Goal: Task Accomplishment & Management: Manage account settings

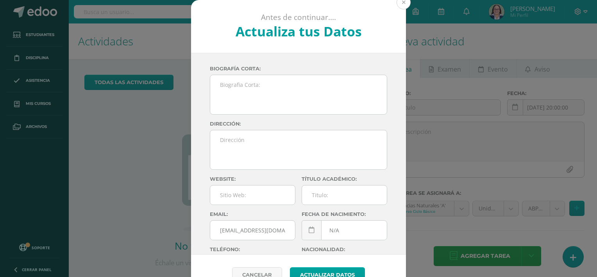
click at [404, 6] on button at bounding box center [403, 2] width 14 height 14
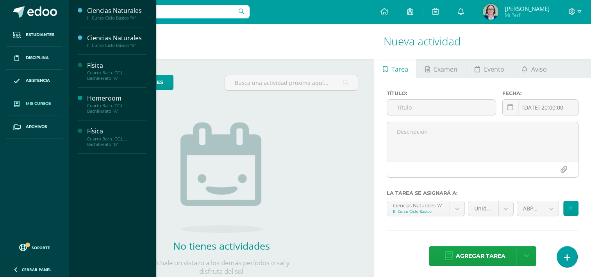
click at [37, 104] on span "Mis cursos" at bounding box center [38, 103] width 25 height 6
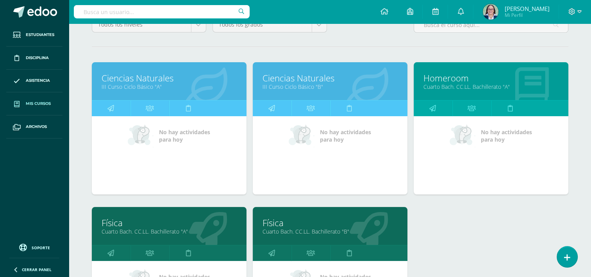
scroll to position [156, 0]
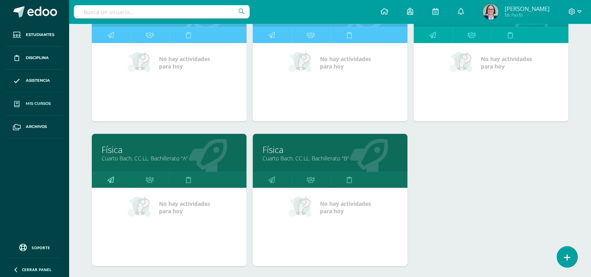
click at [117, 181] on link at bounding box center [111, 180] width 39 height 16
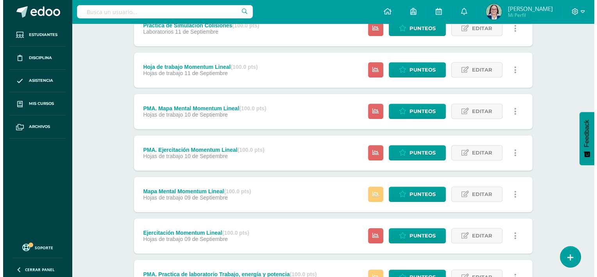
scroll to position [470, 0]
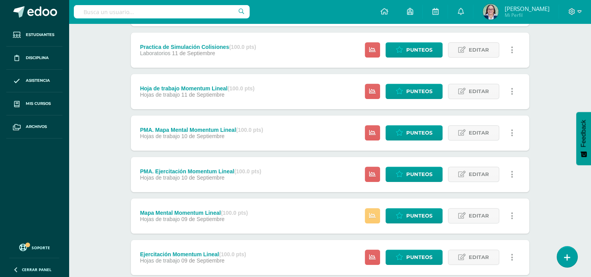
click at [511, 91] on icon at bounding box center [512, 91] width 2 height 9
click at [487, 141] on link "Eliminar" at bounding box center [498, 141] width 80 height 12
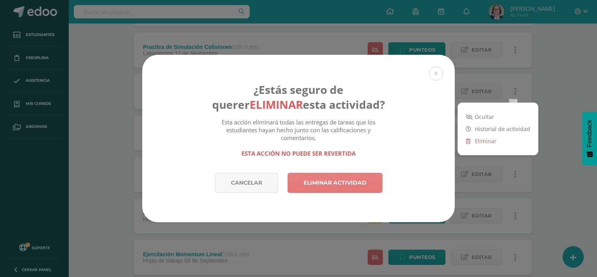
click at [345, 189] on link "Eliminar actividad" at bounding box center [334, 183] width 95 height 20
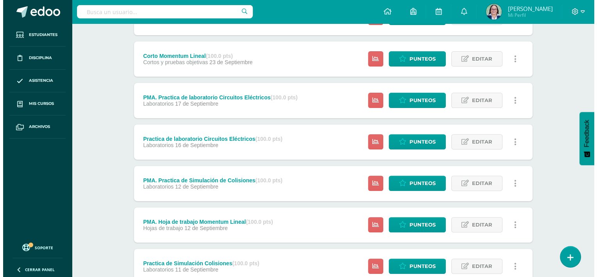
scroll to position [273, 0]
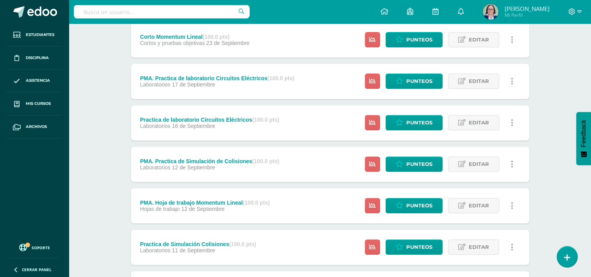
click at [513, 202] on link at bounding box center [512, 205] width 15 height 15
click at [483, 253] on link "Eliminar" at bounding box center [498, 255] width 80 height 12
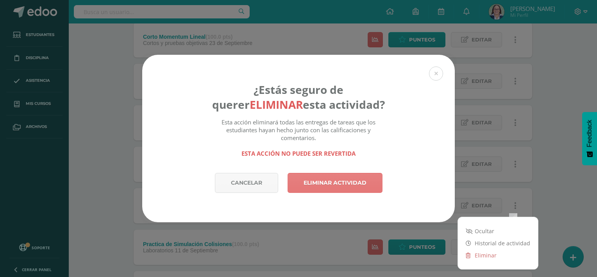
drag, startPoint x: 325, startPoint y: 177, endPoint x: 445, endPoint y: 151, distance: 123.4
click at [325, 177] on link "Eliminar actividad" at bounding box center [334, 183] width 95 height 20
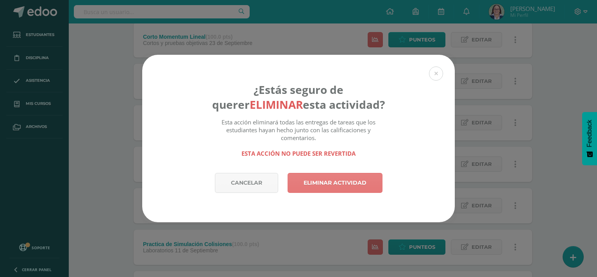
click at [359, 188] on link "Eliminar actividad" at bounding box center [334, 183] width 95 height 20
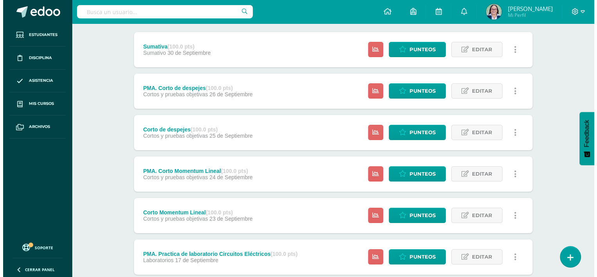
scroll to position [117, 0]
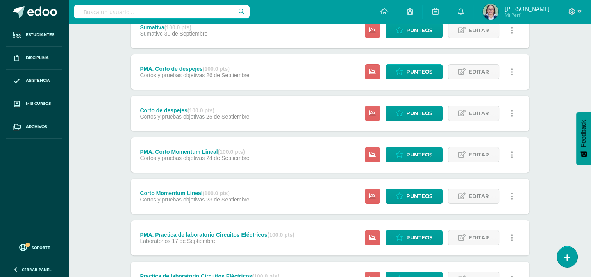
click at [514, 194] on link at bounding box center [512, 195] width 15 height 15
click at [479, 248] on link "Eliminar" at bounding box center [498, 245] width 80 height 12
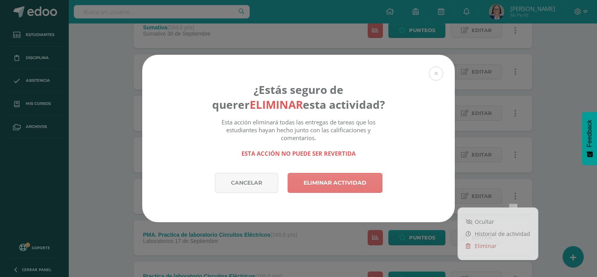
click at [339, 180] on link "Eliminar actividad" at bounding box center [334, 183] width 95 height 20
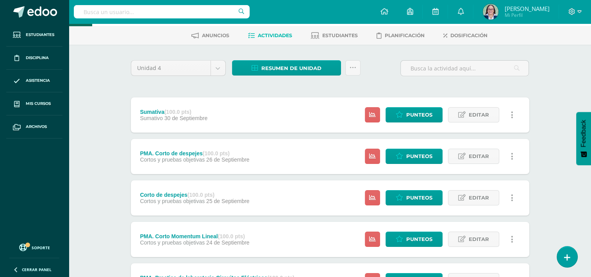
scroll to position [39, 0]
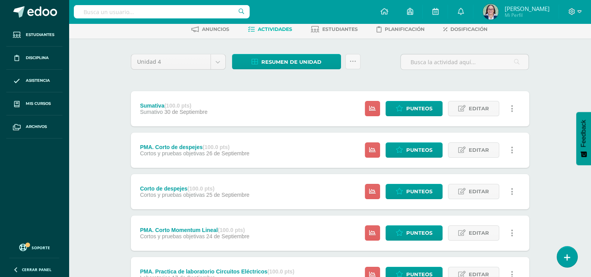
click at [509, 234] on link at bounding box center [512, 232] width 15 height 15
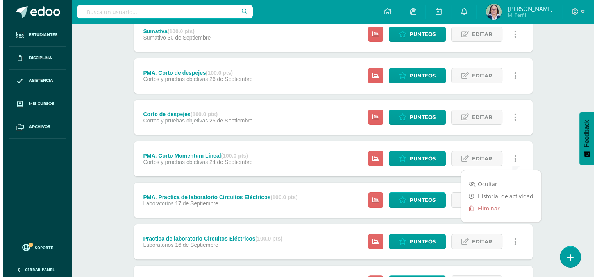
scroll to position [117, 0]
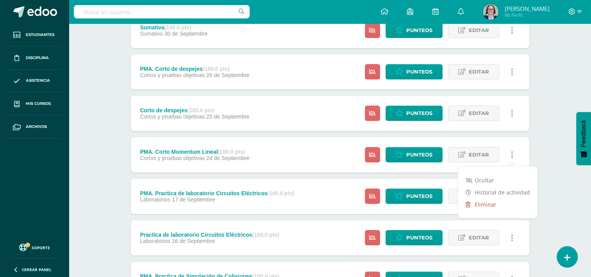
click at [481, 209] on link "Eliminar" at bounding box center [498, 204] width 80 height 12
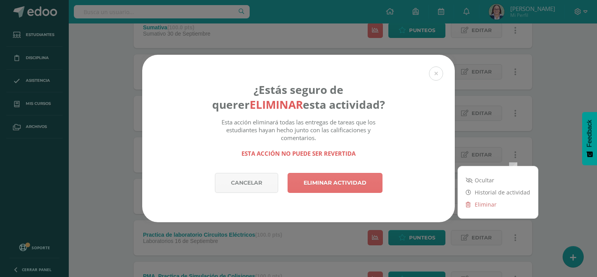
click at [346, 196] on div "Cancelar Eliminar actividad" at bounding box center [298, 197] width 312 height 49
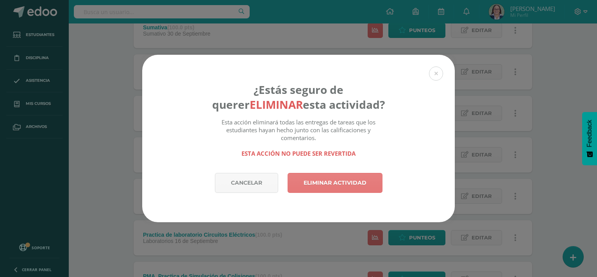
click at [342, 182] on link "Eliminar actividad" at bounding box center [334, 183] width 95 height 20
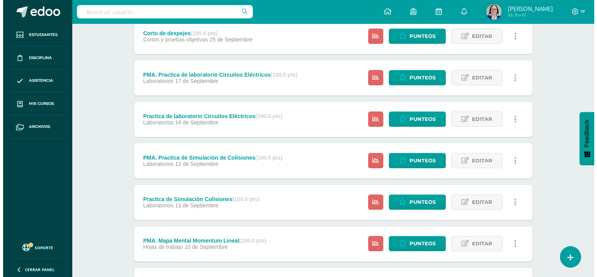
scroll to position [195, 0]
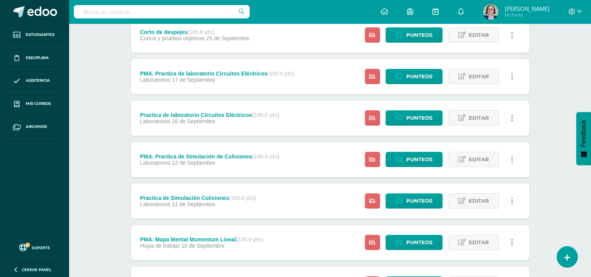
click at [511, 196] on icon at bounding box center [512, 200] width 2 height 9
click at [478, 248] on link "Eliminar" at bounding box center [498, 250] width 80 height 12
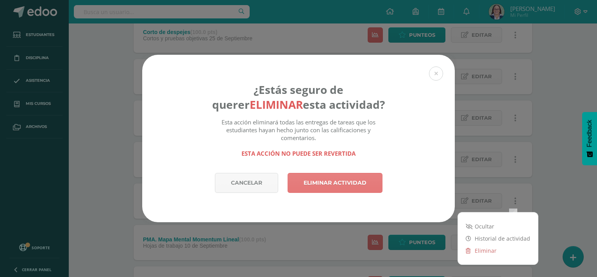
click at [350, 184] on link "Eliminar actividad" at bounding box center [334, 183] width 95 height 20
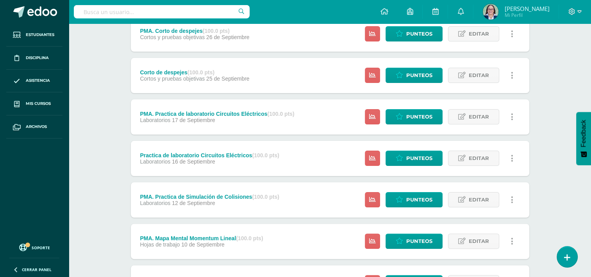
scroll to position [156, 0]
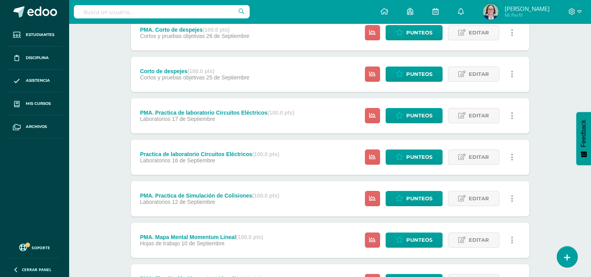
click at [511, 198] on icon at bounding box center [512, 198] width 2 height 9
click at [475, 252] on link "Eliminar" at bounding box center [498, 248] width 80 height 12
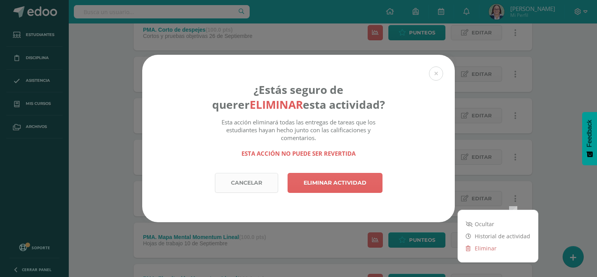
click at [258, 176] on link "Cancelar" at bounding box center [246, 183] width 63 height 20
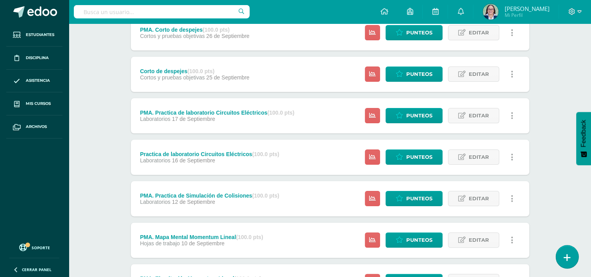
click at [573, 252] on link at bounding box center [567, 256] width 22 height 23
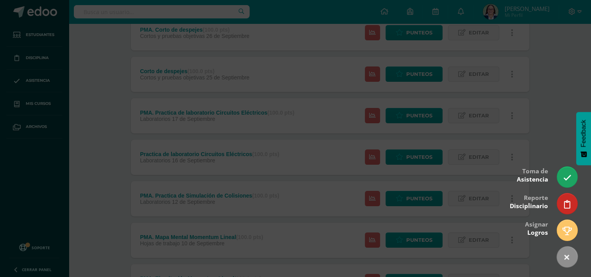
click at [391, 55] on div at bounding box center [295, 138] width 591 height 277
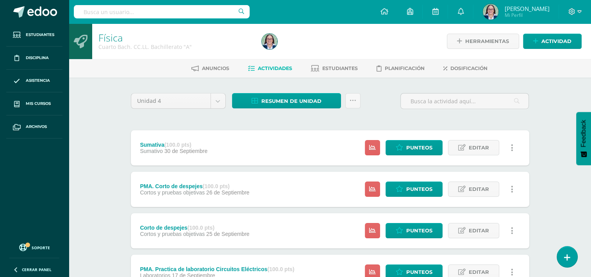
scroll to position [0, 0]
click at [557, 52] on div "Herramientas Detalle de asistencias Actividad" at bounding box center [503, 41] width 157 height 36
click at [557, 38] on span "Actividad" at bounding box center [556, 41] width 30 height 14
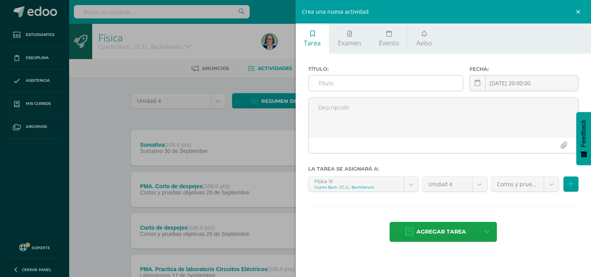
click at [369, 81] on input "text" at bounding box center [386, 82] width 154 height 15
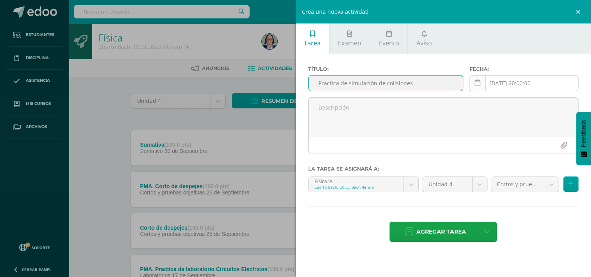
type input "Practica de simulación de colisiones"
click at [473, 84] on link at bounding box center [477, 83] width 16 height 16
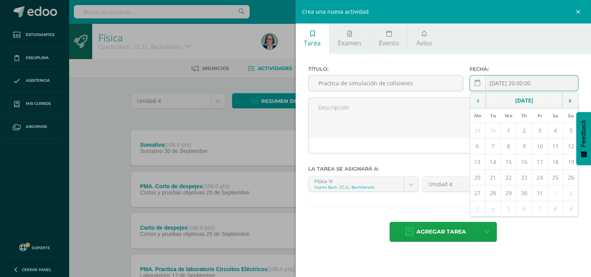
click at [479, 100] on td at bounding box center [478, 101] width 16 height 16
click at [526, 148] on td "11" at bounding box center [524, 146] width 16 height 16
type input "[DATE]"
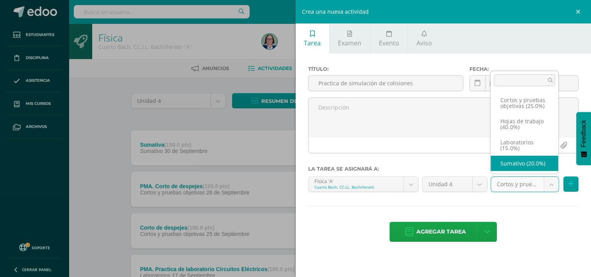
scroll to position [15, 0]
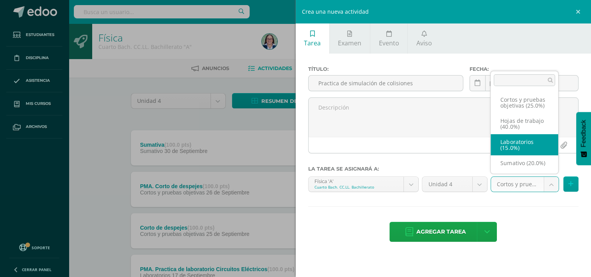
select select "261193"
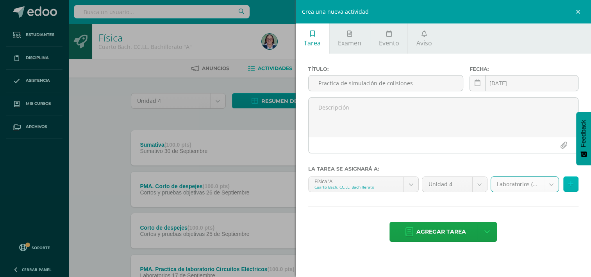
click at [575, 184] on button at bounding box center [570, 183] width 15 height 15
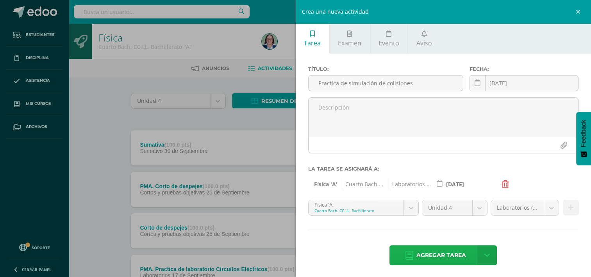
click at [438, 252] on span "Agregar tarea" at bounding box center [441, 254] width 50 height 19
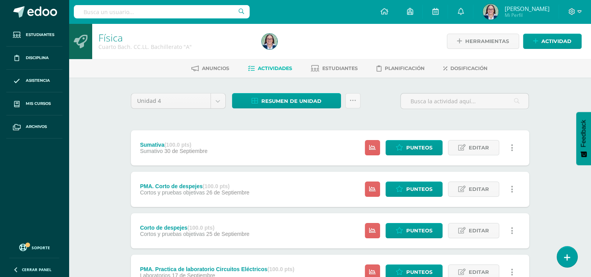
drag, startPoint x: 170, startPoint y: -6, endPoint x: 90, endPoint y: 96, distance: 130.5
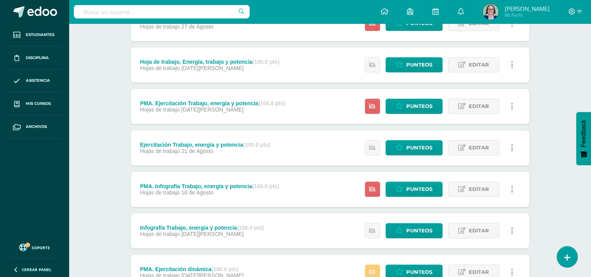
scroll to position [851, 0]
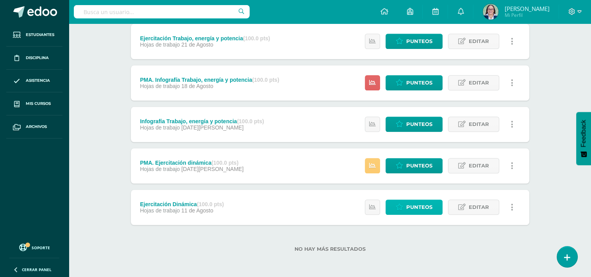
click at [407, 202] on span "Punteos" at bounding box center [419, 207] width 26 height 14
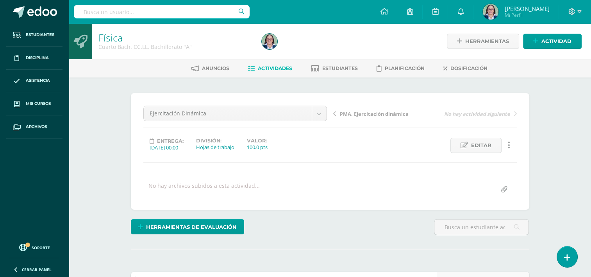
click at [361, 113] on span "PMA. Ejercitación dinámica" at bounding box center [374, 113] width 69 height 7
click at [379, 112] on span "Infografía Trabajo, energía y potencia" at bounding box center [381, 113] width 83 height 7
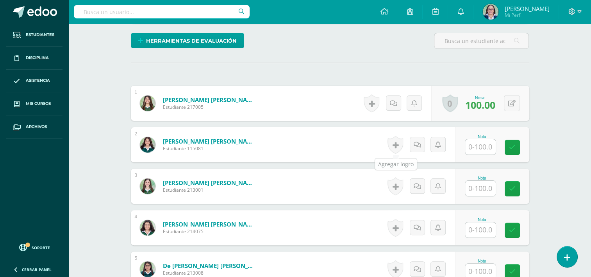
scroll to position [195, 0]
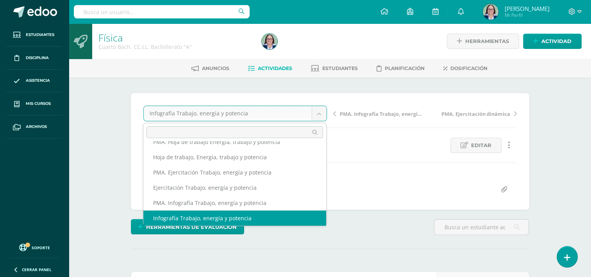
scroll to position [231, 0]
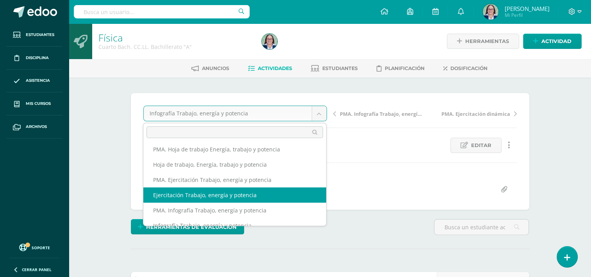
select select "/dashboard/teacher/grade-activity/262006/"
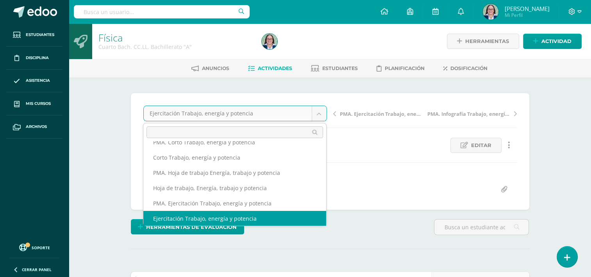
scroll to position [201, 0]
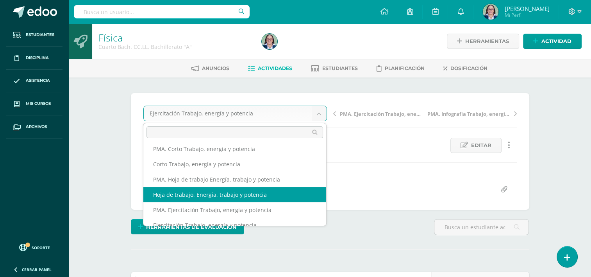
select select "/dashboard/teacher/grade-activity/262012/"
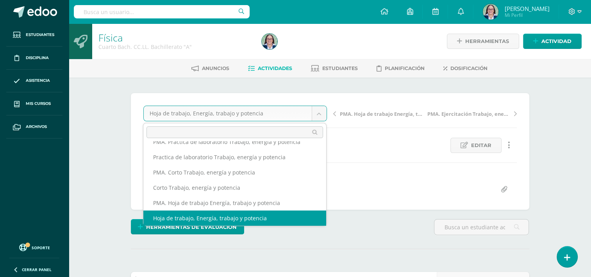
scroll to position [170, 0]
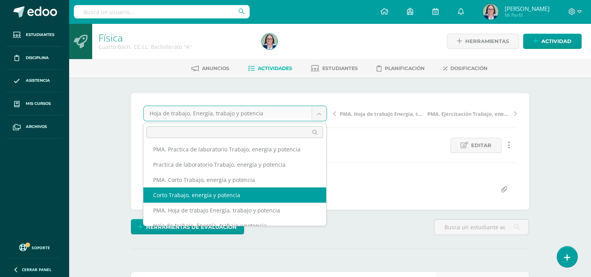
select select "/dashboard/teacher/grade-activity/262038/"
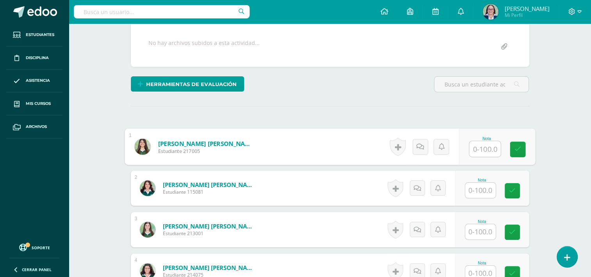
click at [487, 148] on input "text" at bounding box center [484, 149] width 31 height 16
type input "80"
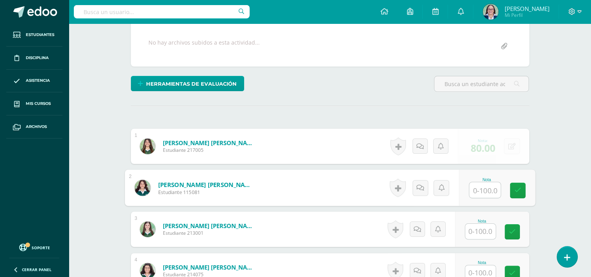
scroll to position [143, 0]
type input "85"
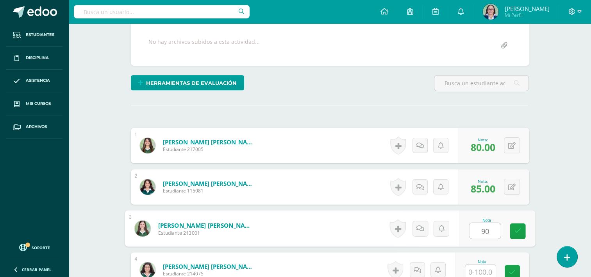
type input "90"
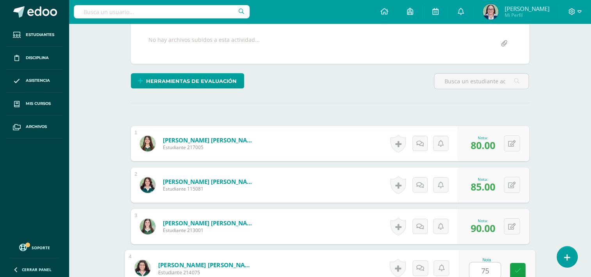
type input "75"
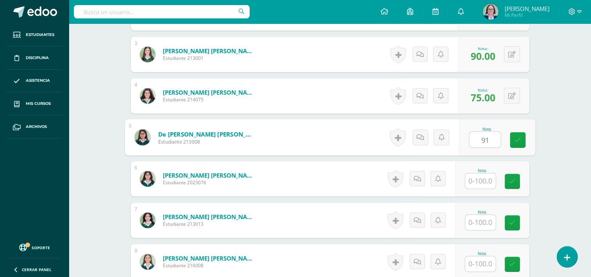
type input "91"
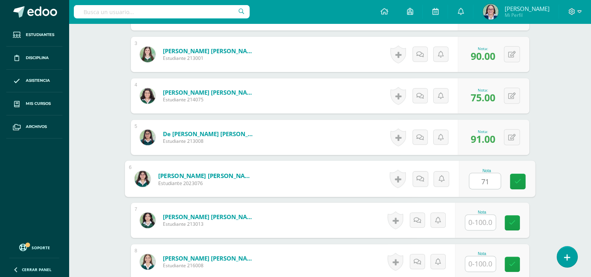
type input "71"
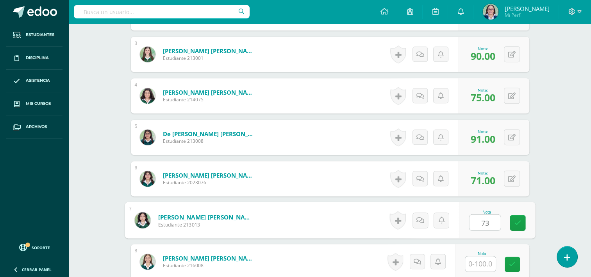
type input "73"
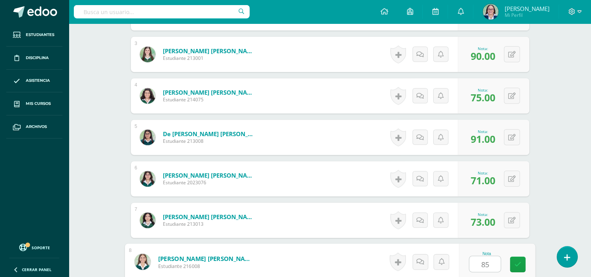
type input "85"
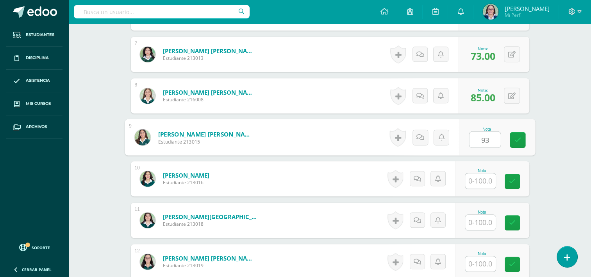
type input "93"
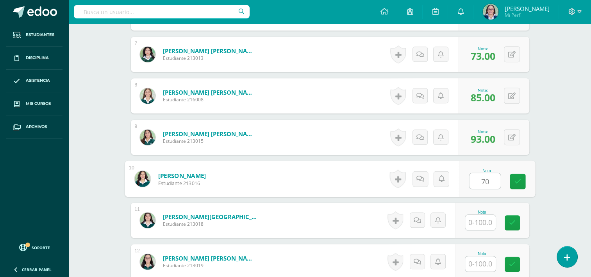
type input "70"
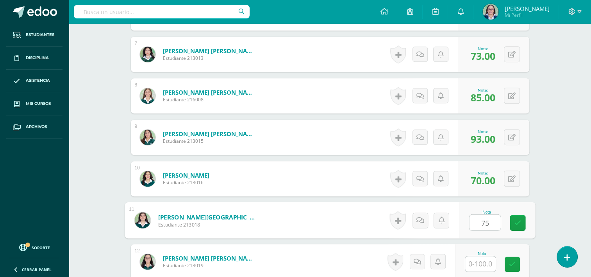
type input "75"
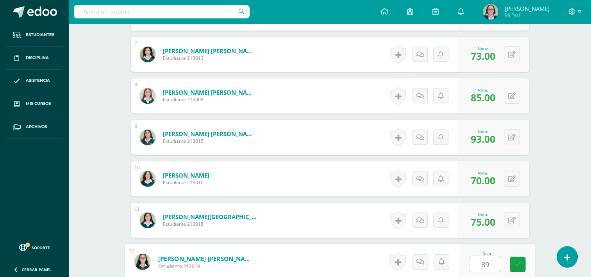
type input "89"
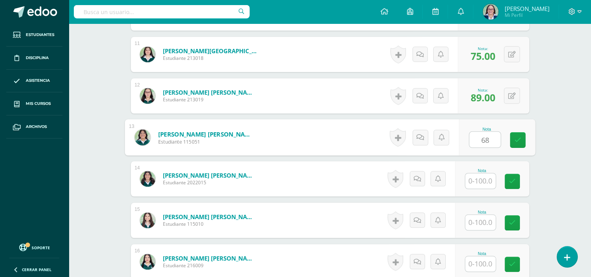
type input "68"
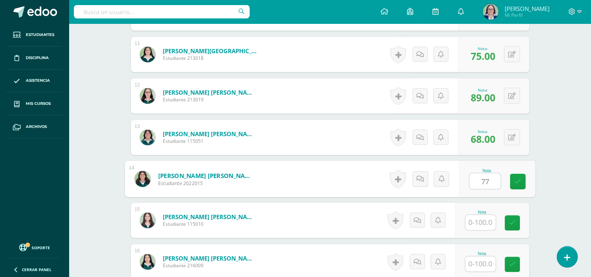
type input "77"
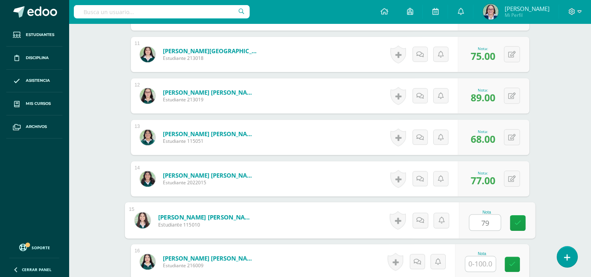
type input "79"
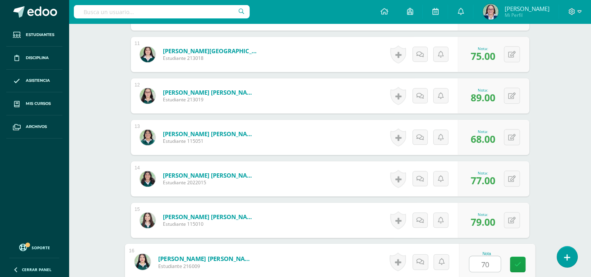
type input "70"
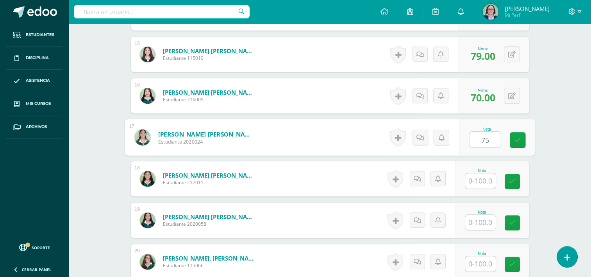
type input "75"
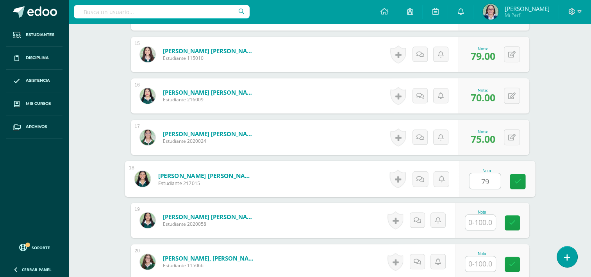
type input "79"
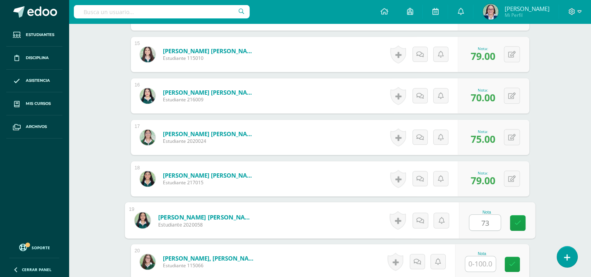
type input "73"
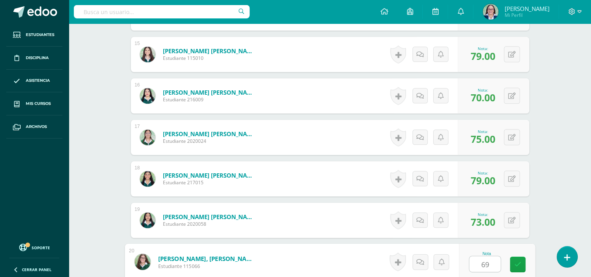
type input "69"
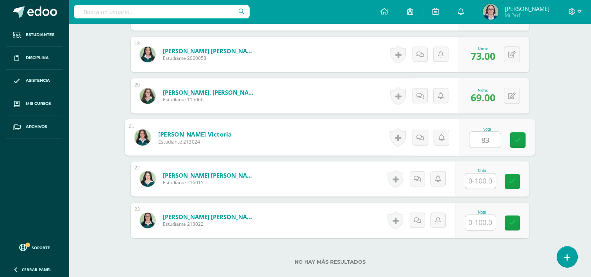
type input "83"
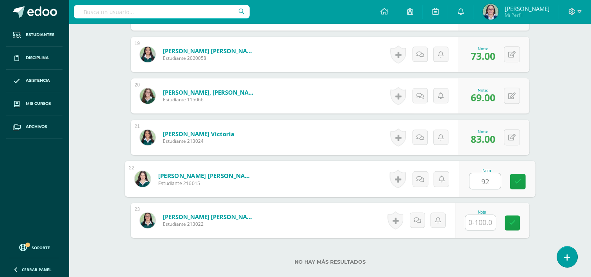
type input "92"
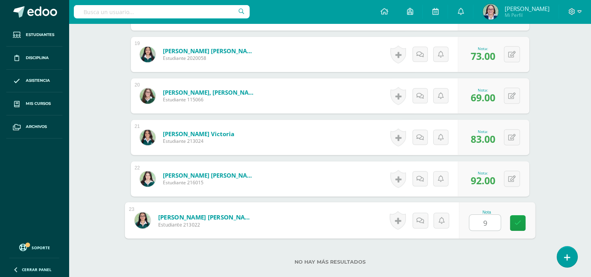
type input "91"
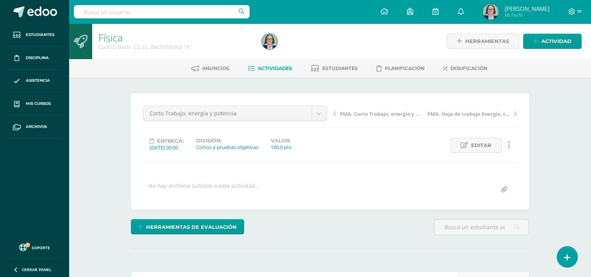
scroll to position [0, 0]
click at [367, 112] on span "PMA. Corto Trabajo, energía y potencia" at bounding box center [381, 113] width 83 height 7
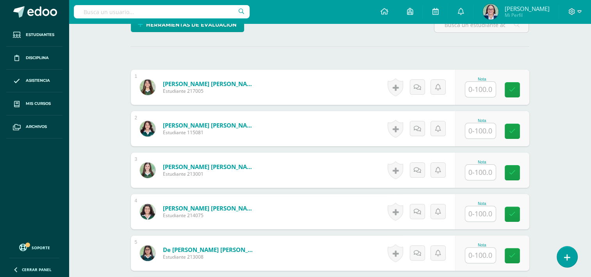
scroll to position [202, 0]
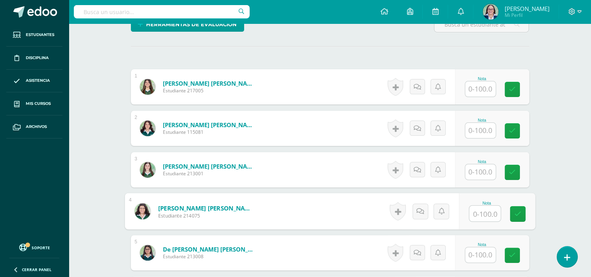
click at [484, 212] on input "text" at bounding box center [484, 213] width 31 height 16
type input "100"
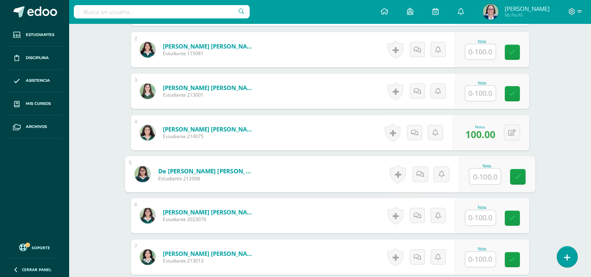
scroll to position [281, 0]
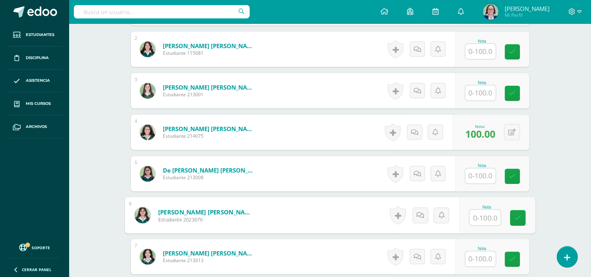
click at [478, 217] on input "text" at bounding box center [484, 217] width 31 height 16
type input "100"
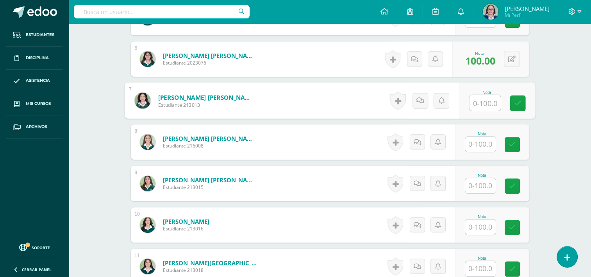
scroll to position [437, 0]
click at [479, 228] on input "text" at bounding box center [480, 226] width 30 height 15
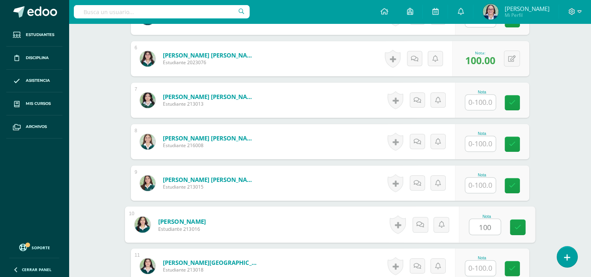
type input "100"
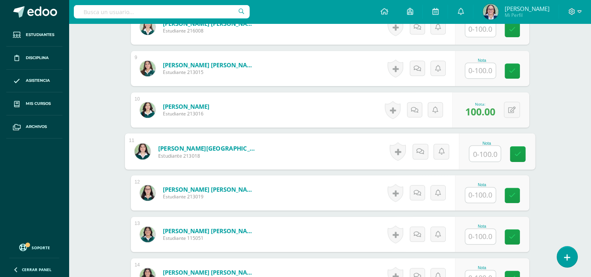
scroll to position [555, 0]
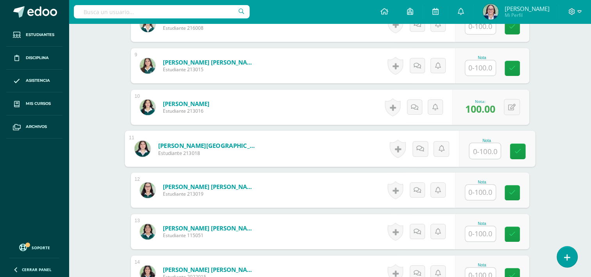
drag, startPoint x: 480, startPoint y: 187, endPoint x: 489, endPoint y: 188, distance: 9.8
click at [481, 187] on input "text" at bounding box center [480, 191] width 30 height 15
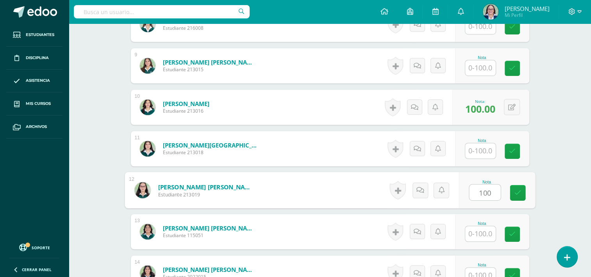
type input "100"
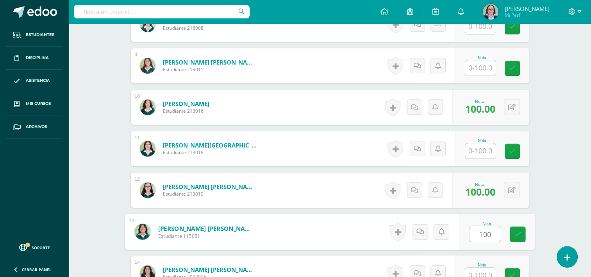
type input "100"
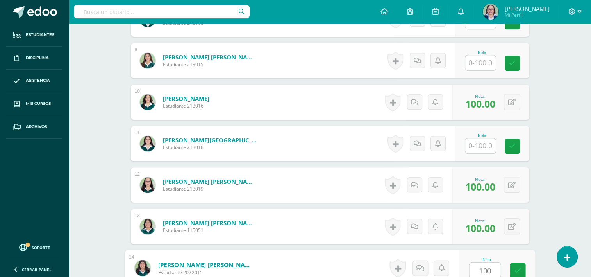
type input "100"
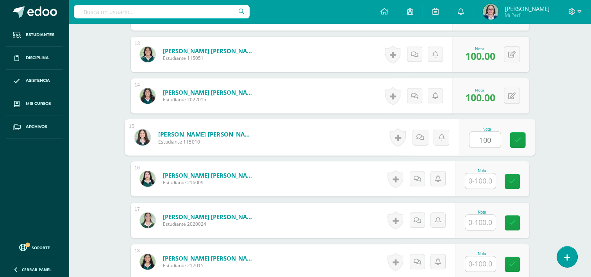
type input "100"
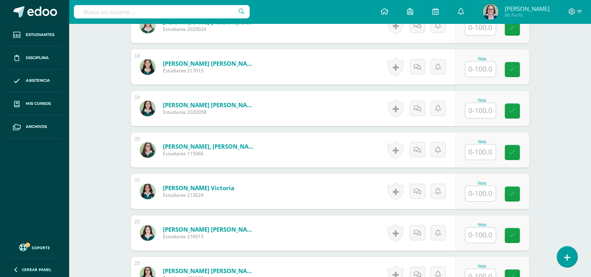
scroll to position [927, 0]
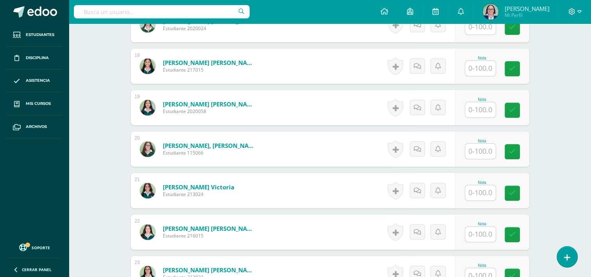
click at [474, 69] on input "text" at bounding box center [480, 68] width 30 height 15
type input "100"
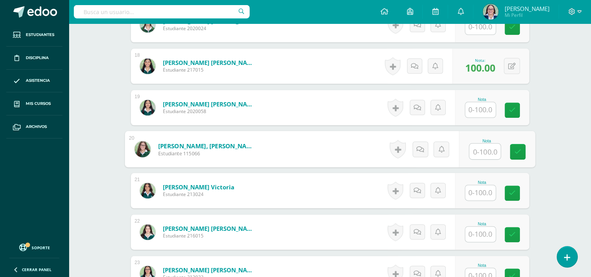
click at [494, 148] on input "text" at bounding box center [484, 151] width 31 height 16
type input "100"
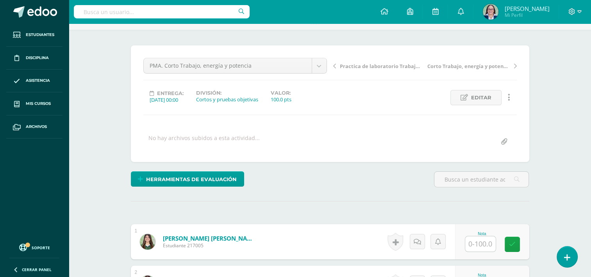
scroll to position [0, 0]
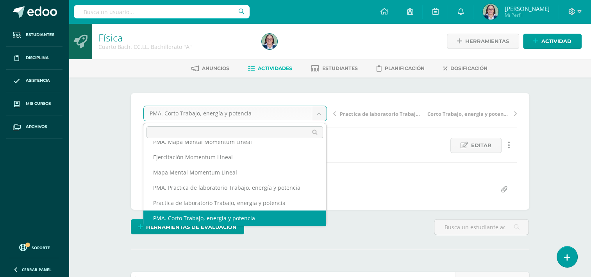
scroll to position [125, 0]
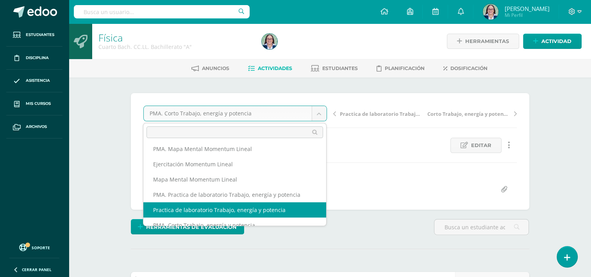
select select "/dashboard/teacher/grade-activity/262031/"
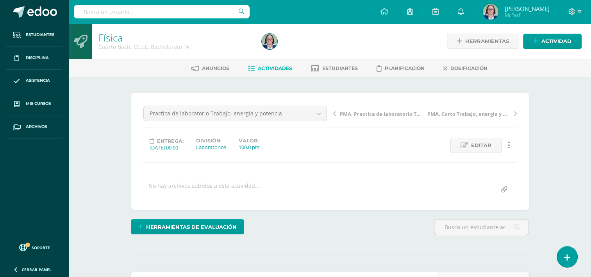
click at [361, 114] on span "PMA. Practica de laboratorio Trabajo, energía y potencia" at bounding box center [381, 113] width 83 height 7
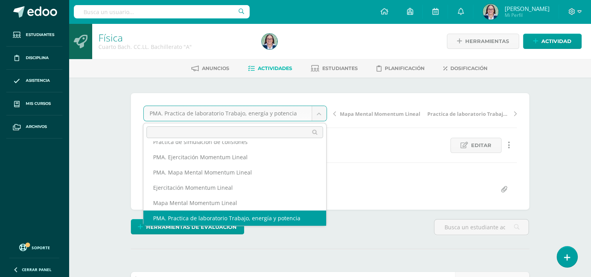
scroll to position [95, 0]
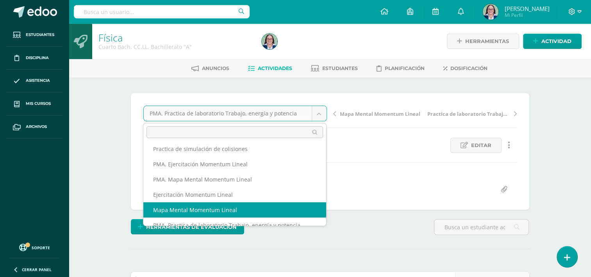
select select "/dashboard/teacher/grade-activity/265052/"
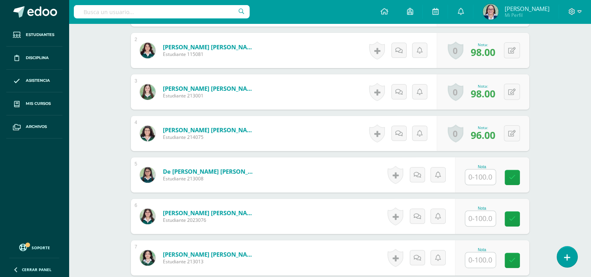
scroll to position [280, 0]
click at [484, 174] on input "text" at bounding box center [480, 176] width 30 height 15
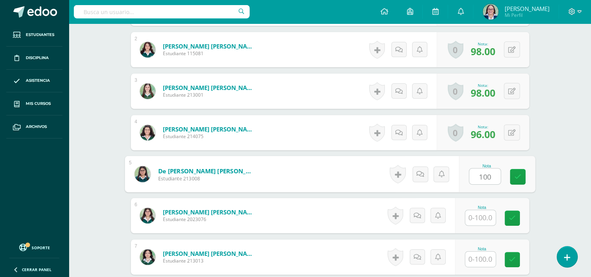
type input "100"
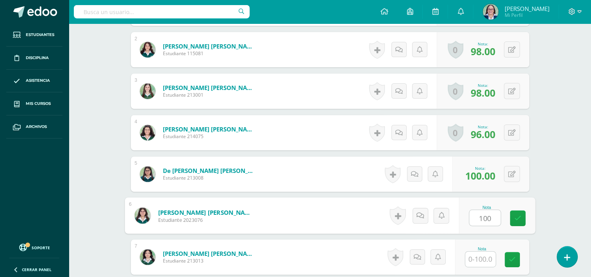
type input "100"
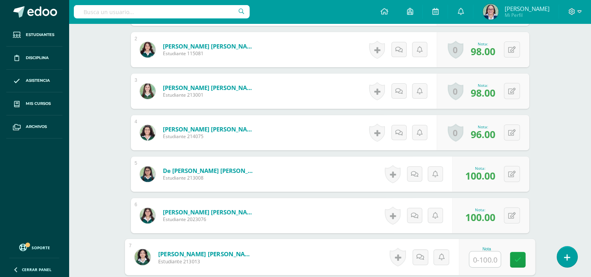
type input "0"
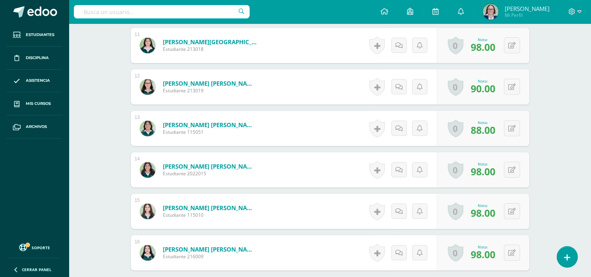
scroll to position [671, 0]
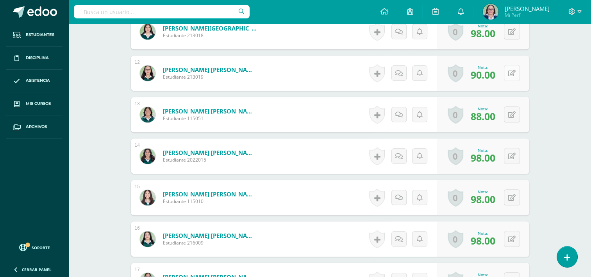
click at [510, 72] on button at bounding box center [512, 73] width 16 height 16
type input "100"
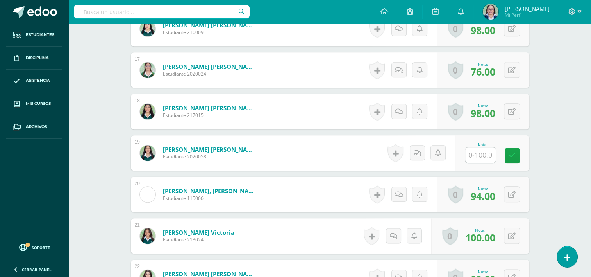
scroll to position [906, 0]
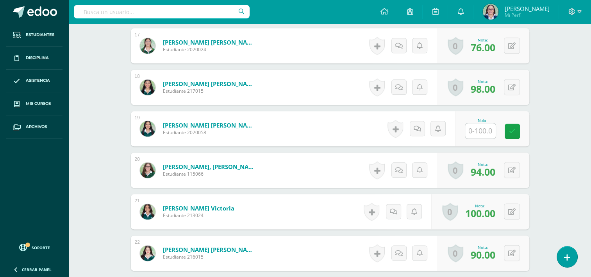
drag, startPoint x: 473, startPoint y: 128, endPoint x: 481, endPoint y: 127, distance: 8.4
click at [473, 128] on input "text" at bounding box center [480, 130] width 30 height 15
type input "100"
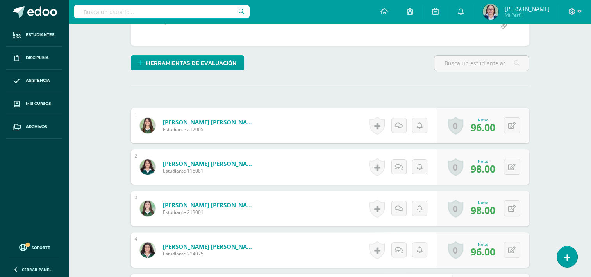
scroll to position [0, 0]
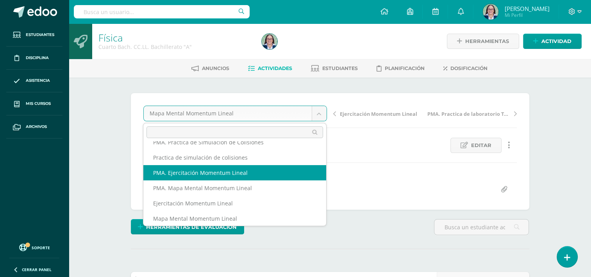
scroll to position [79, 0]
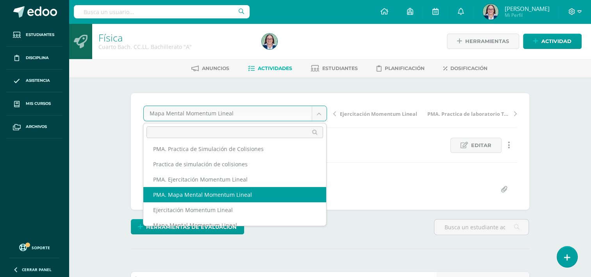
select select "/dashboard/teacher/grade-activity/265054/"
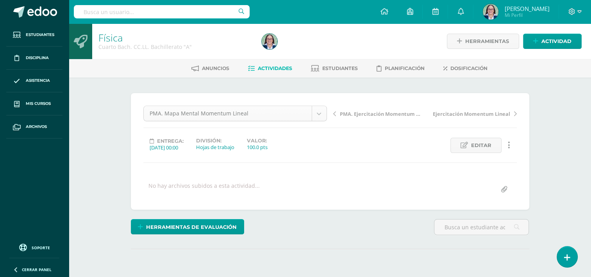
click at [324, 114] on body "Estudiantes Disciplina Asistencia Mis cursos Archivos Soporte Ayuda Reportar un…" at bounding box center [295, 154] width 591 height 309
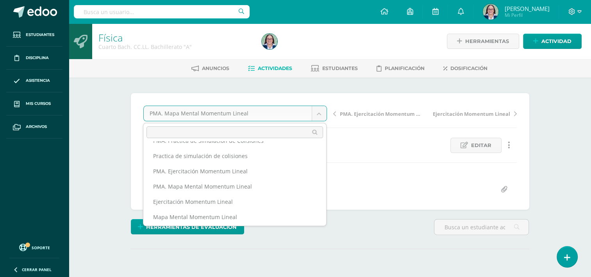
scroll to position [79, 0]
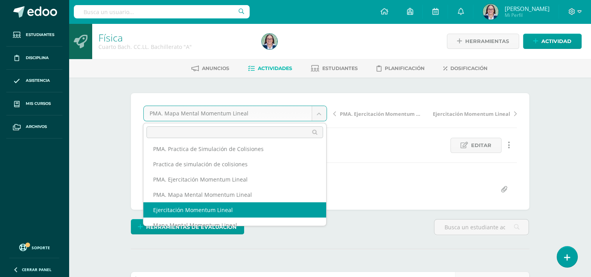
select select "/dashboard/teacher/grade-activity/262046/"
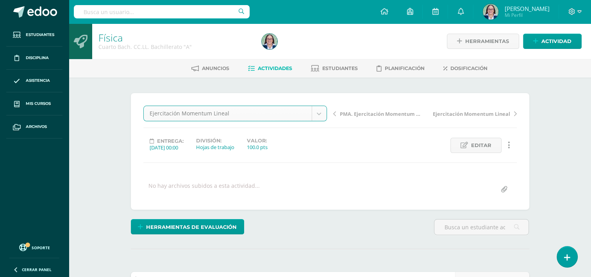
scroll to position [0, 0]
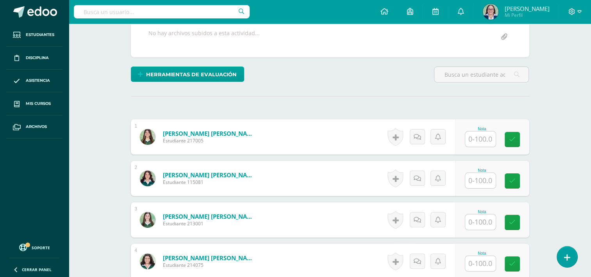
scroll to position [156, 0]
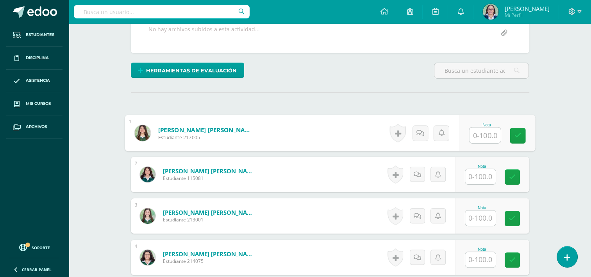
click at [481, 136] on input "text" at bounding box center [484, 135] width 31 height 16
type input "95"
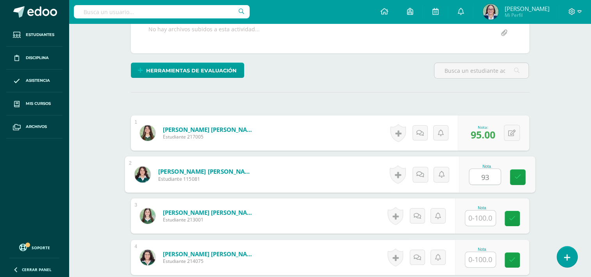
type input "93"
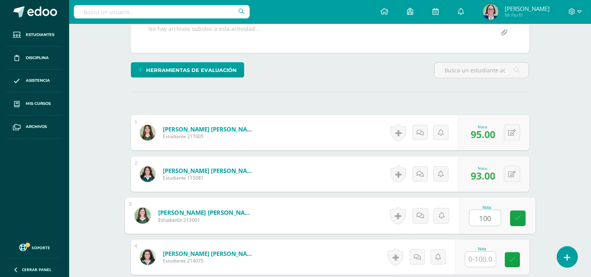
type input "100"
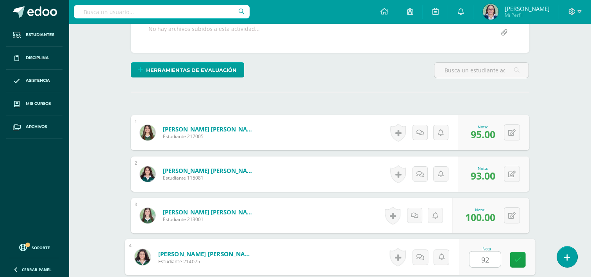
type input "92"
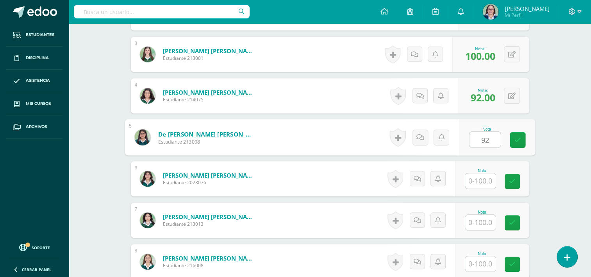
type input "92"
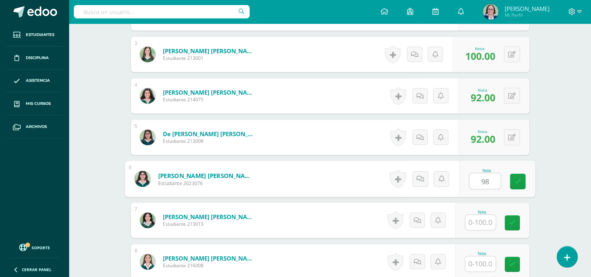
type input "98"
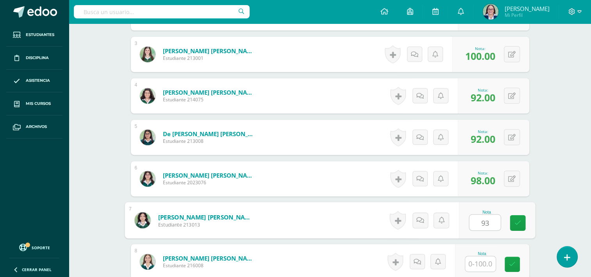
type input "93"
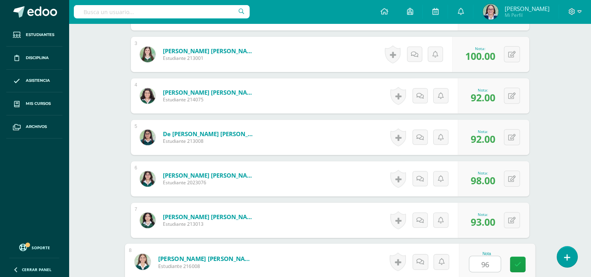
type input "96"
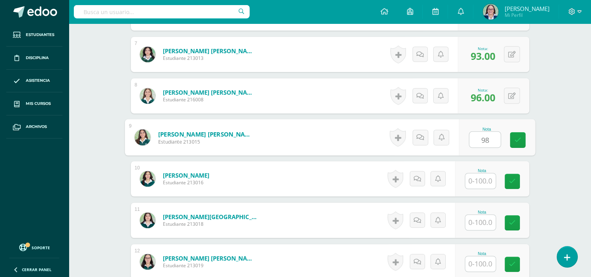
type input "98"
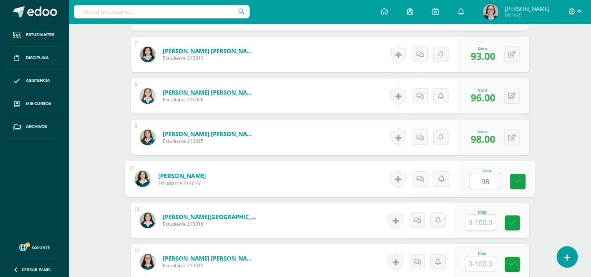
type input "98"
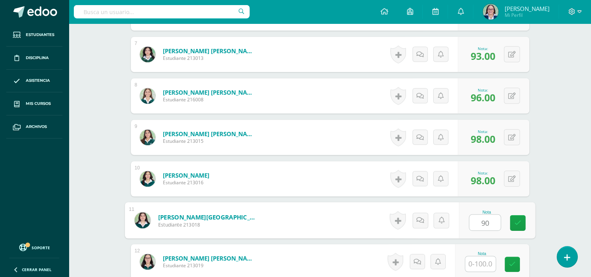
type input "90"
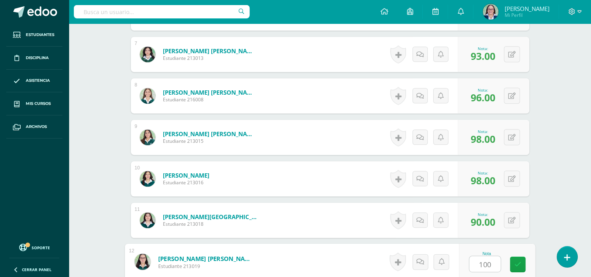
type input "100"
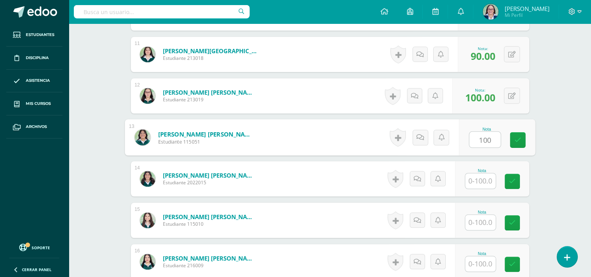
type input "100"
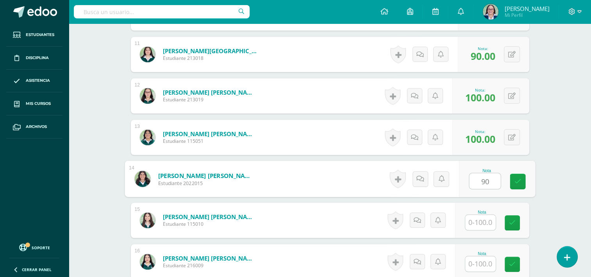
type input "90"
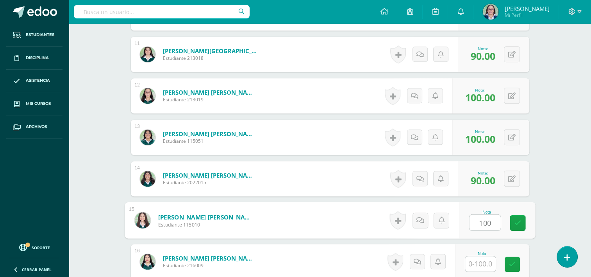
type input "100"
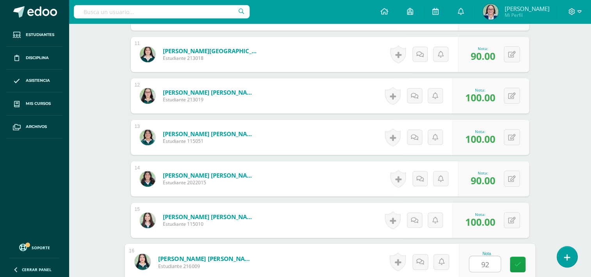
type input "92"
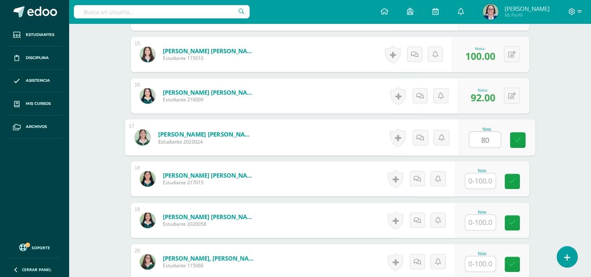
type input "80"
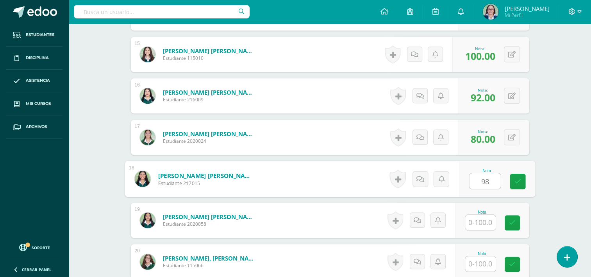
type input "98"
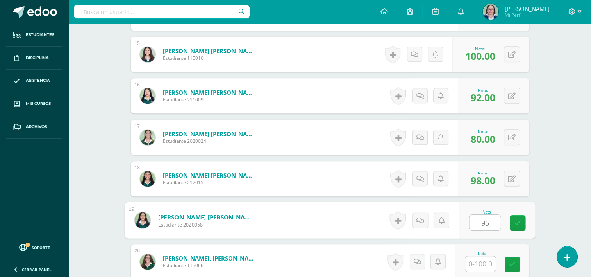
type input "95"
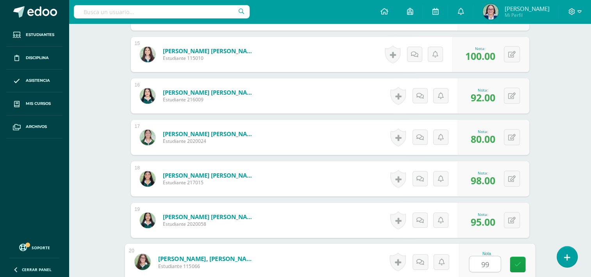
type input "99"
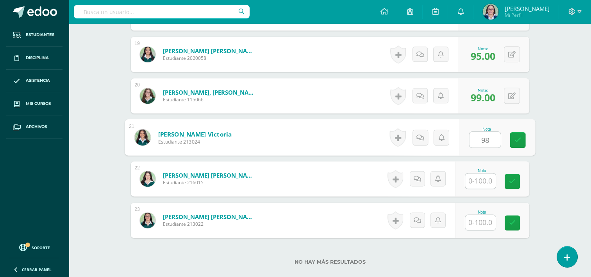
type input "98"
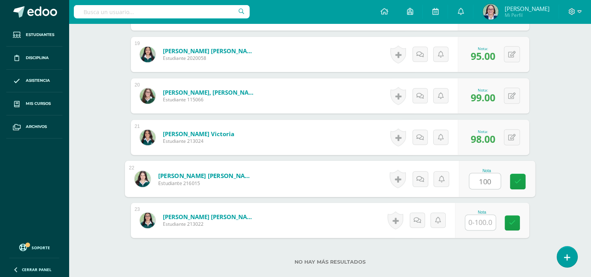
type input "100"
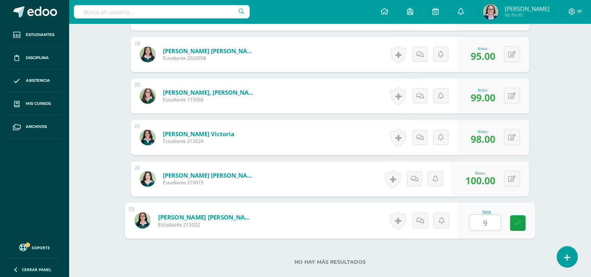
type input "99"
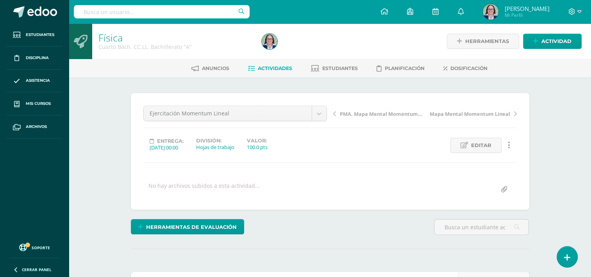
scroll to position [0, 0]
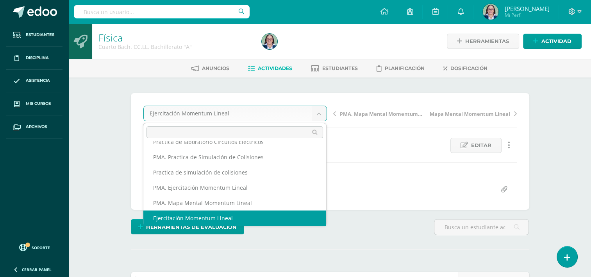
scroll to position [64, 0]
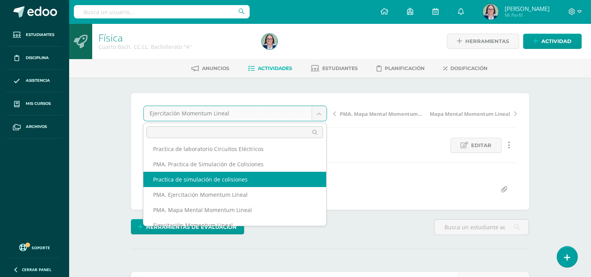
select select "/dashboard/teacher/grade-activity/265348/"
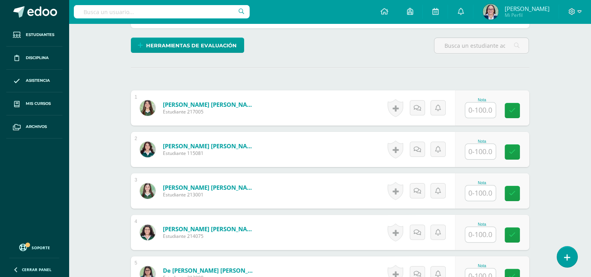
scroll to position [196, 0]
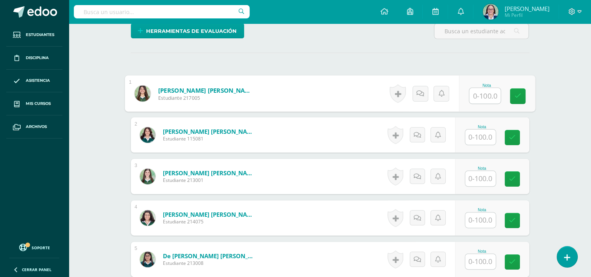
click at [485, 93] on input "text" at bounding box center [484, 96] width 31 height 16
type input "100"
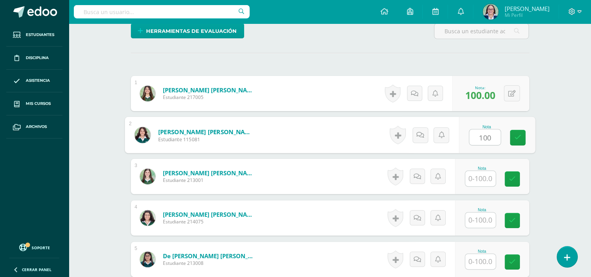
type input "100"
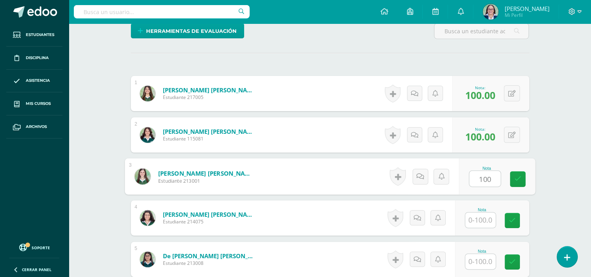
type input "100"
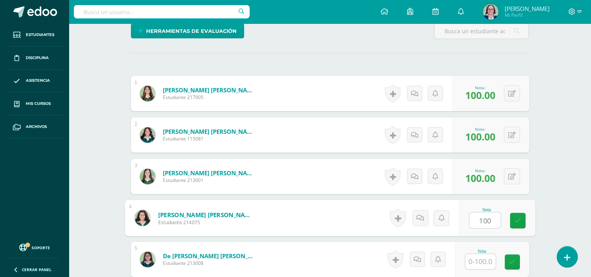
type input "100"
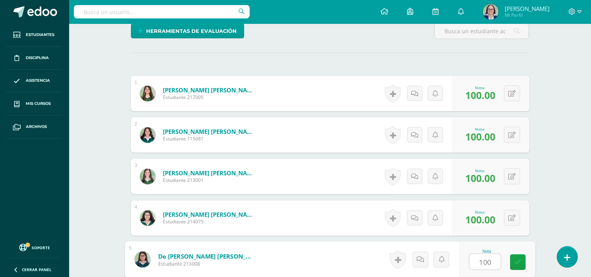
type input "100"
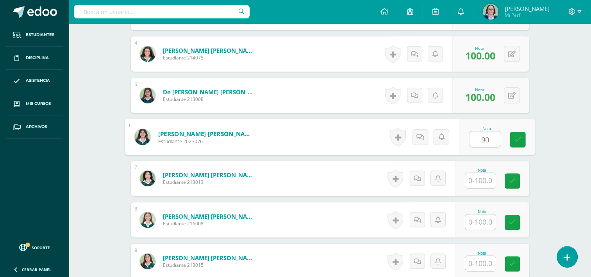
type input "90"
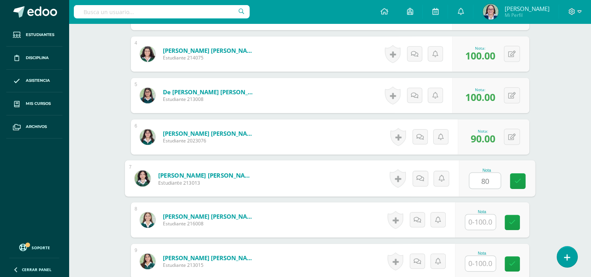
type input "80"
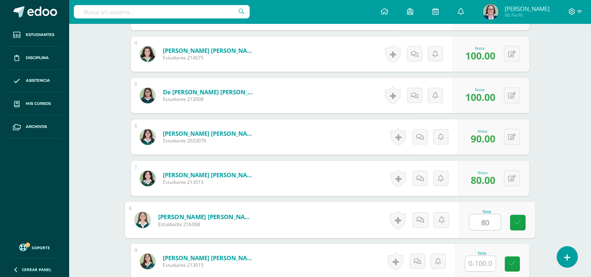
type input "80"
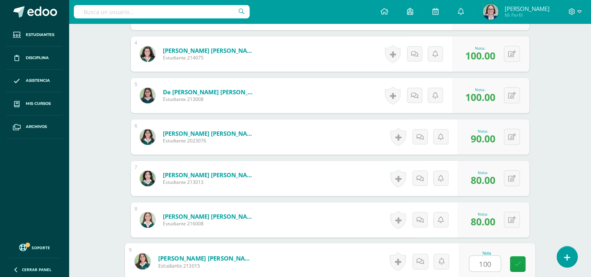
type input "100"
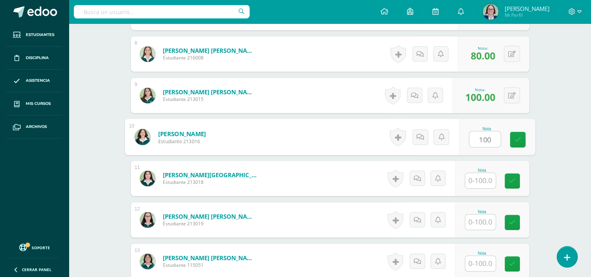
type input "100"
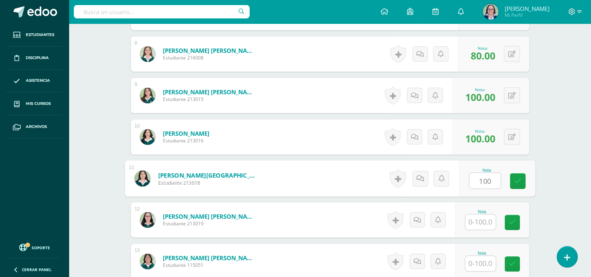
type input "100"
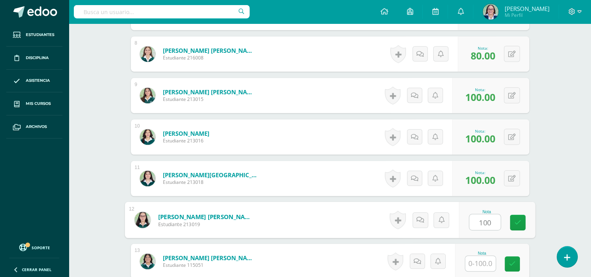
type input "100"
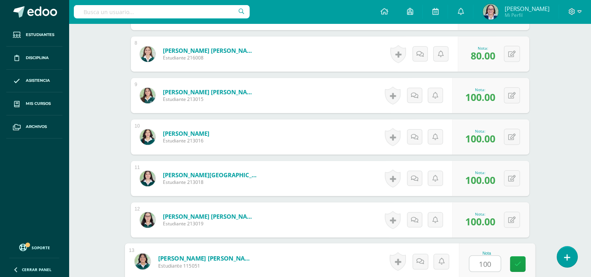
type input "100"
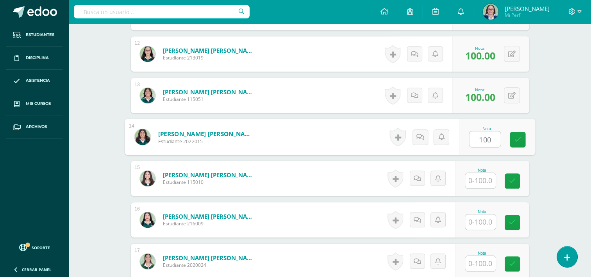
type input "100"
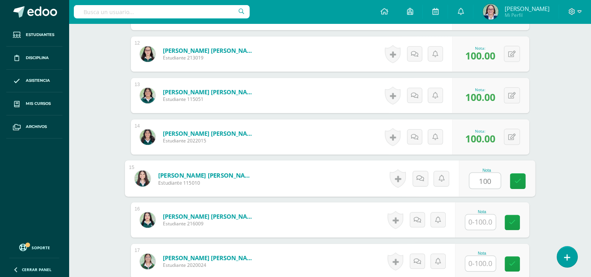
type input "100"
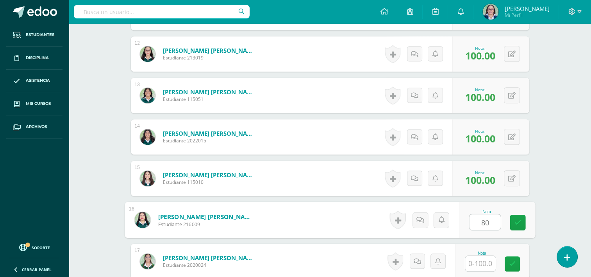
type input "80"
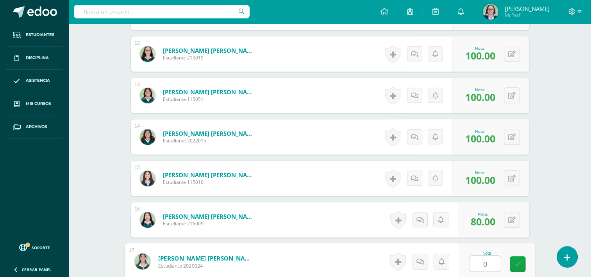
type input "0"
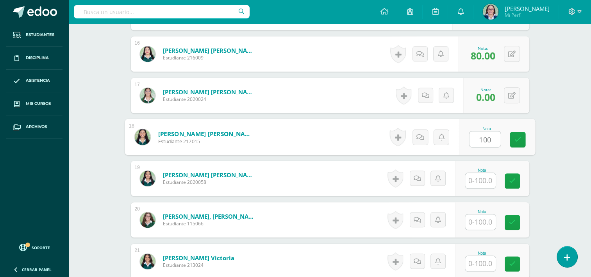
type input "100"
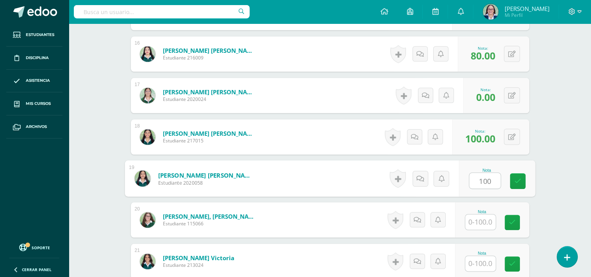
type input "100"
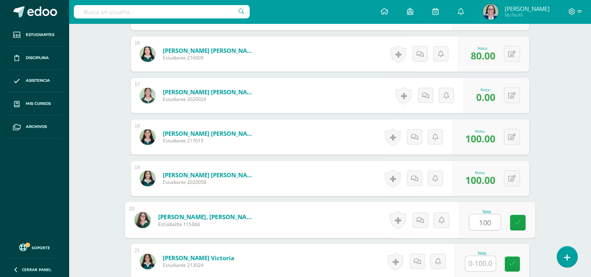
type input "100"
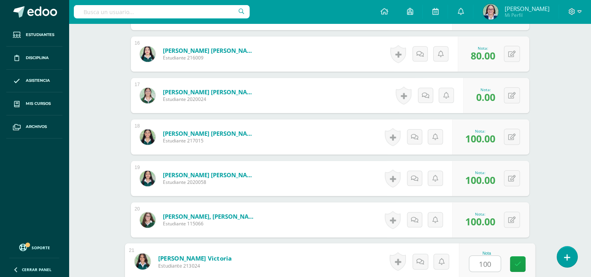
type input "100"
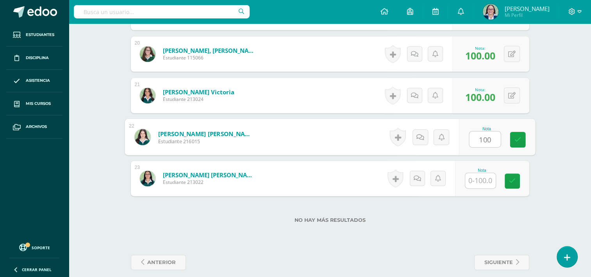
type input "100"
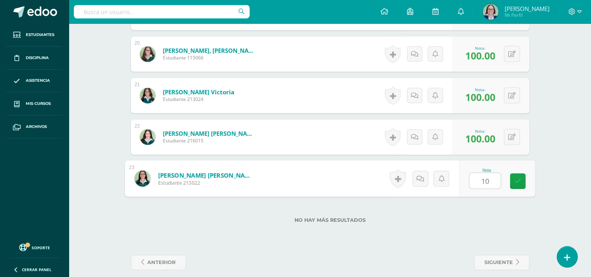
type input "100"
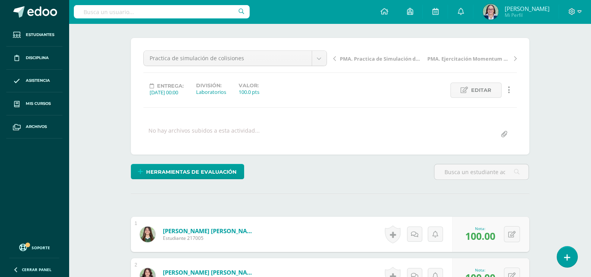
scroll to position [0, 0]
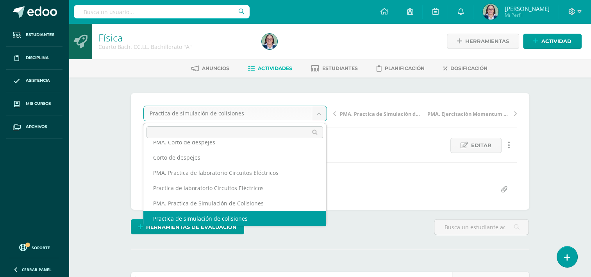
scroll to position [18, 0]
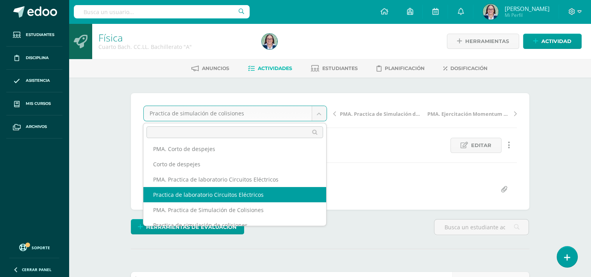
select select "/dashboard/teacher/grade-activity/262059/"
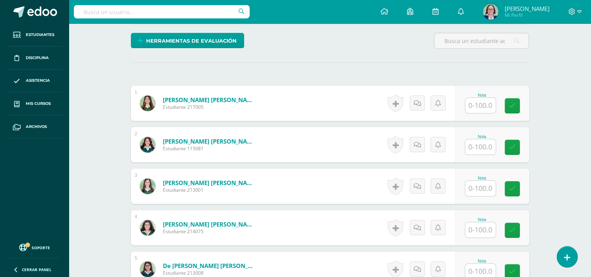
scroll to position [202, 0]
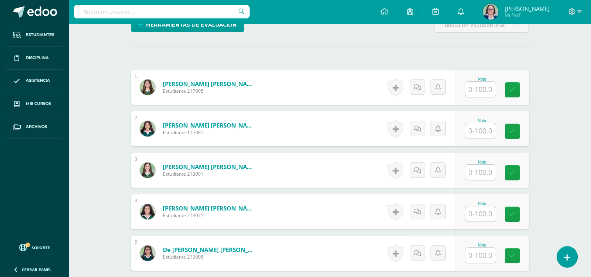
click at [482, 92] on input "text" at bounding box center [480, 89] width 30 height 15
type input "91"
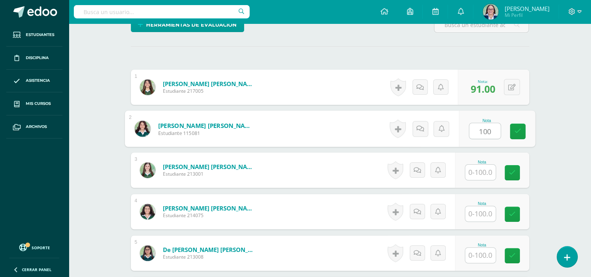
type input "100"
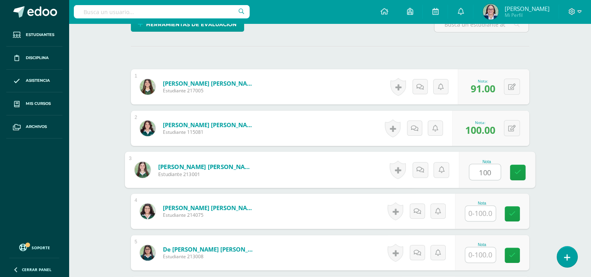
scroll to position [203, 0]
type input "100"
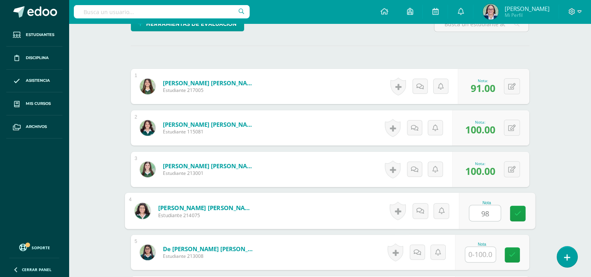
type input "98"
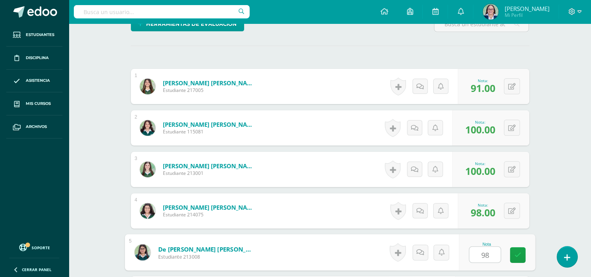
type input "98"
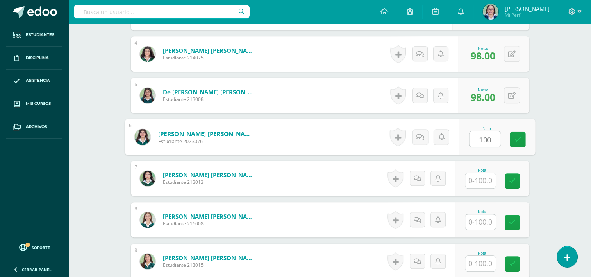
type input "100"
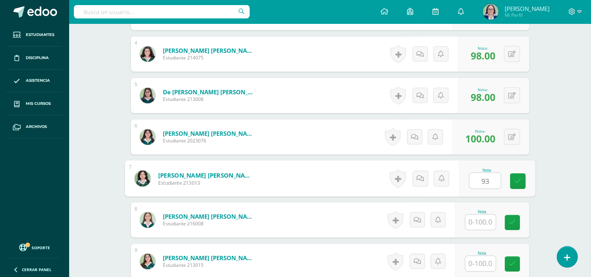
type input "93"
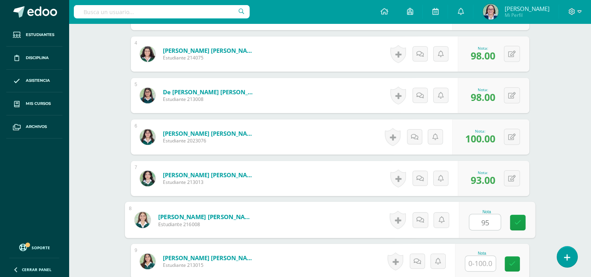
type input "95"
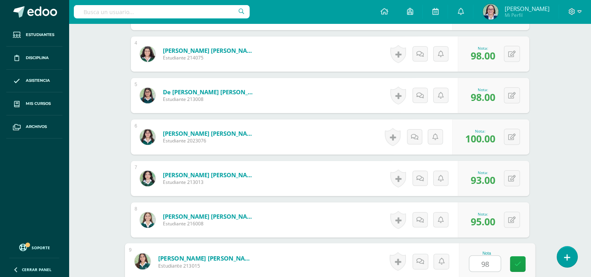
type input "98"
type input "}"
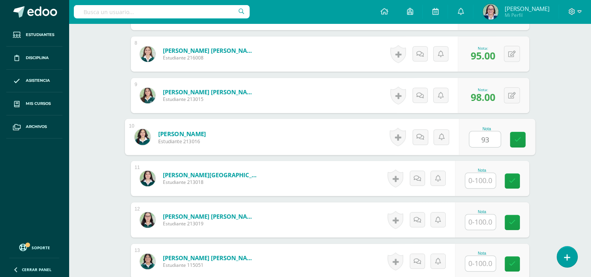
type input "93"
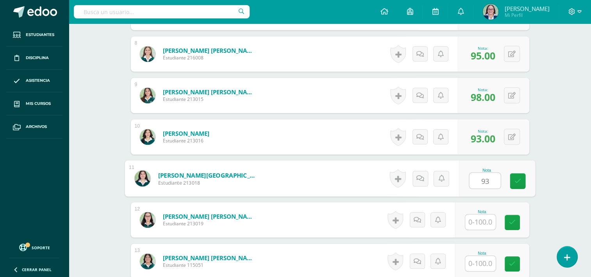
type input "93"
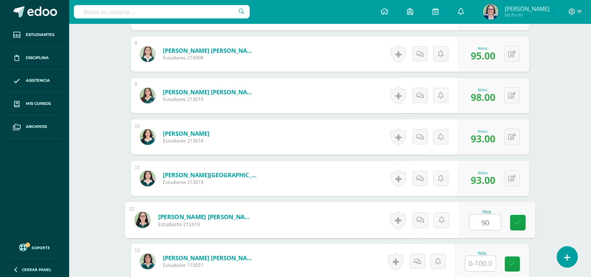
type input "90"
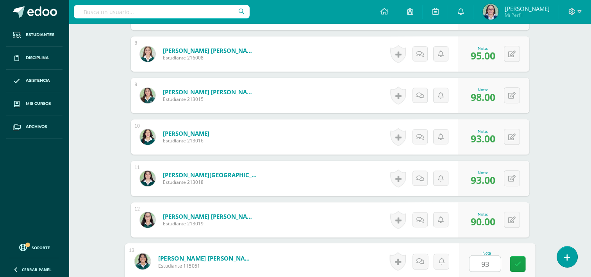
type input "93"
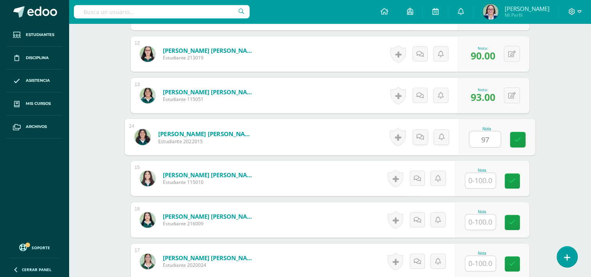
type input "97"
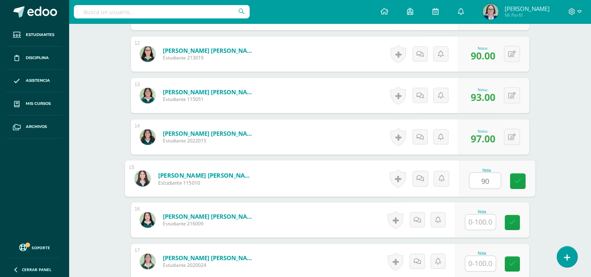
type input "90"
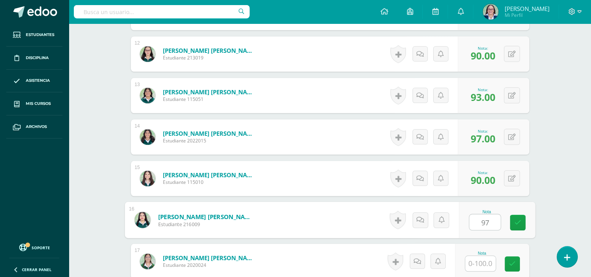
type input "97"
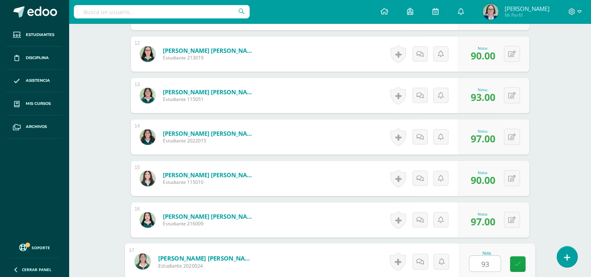
type input "93"
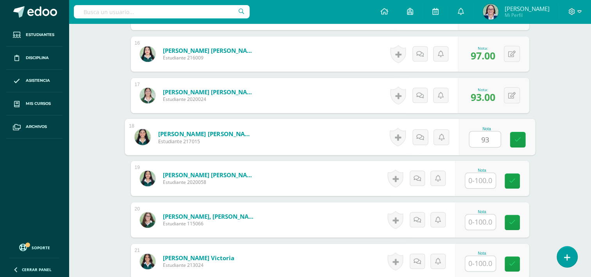
type input "93"
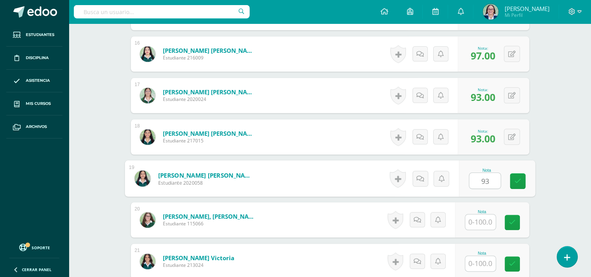
type input "93"
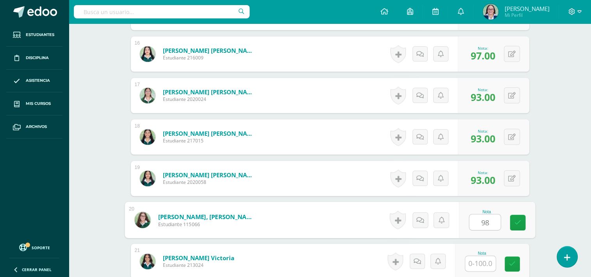
type input "98"
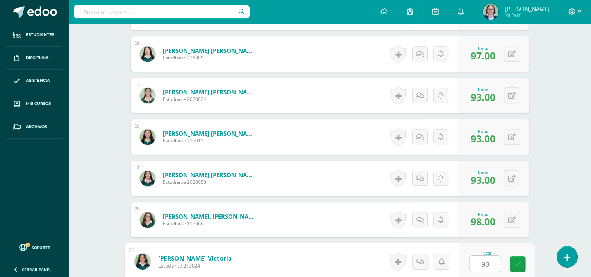
type input "93"
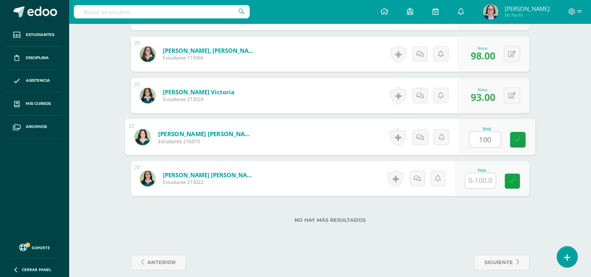
type input "100"
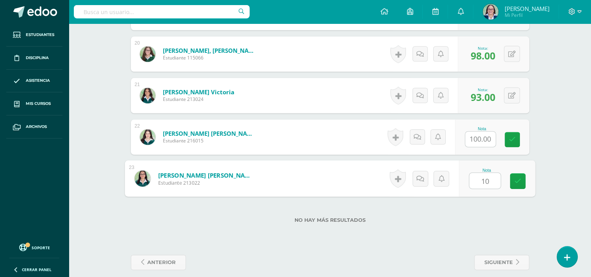
type input "100"
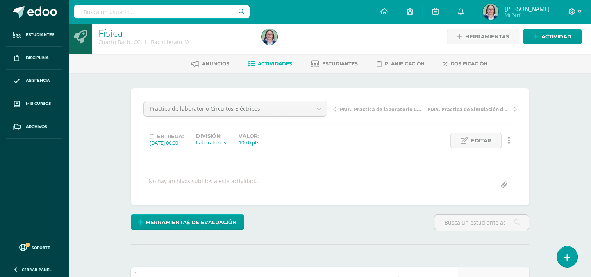
scroll to position [0, 0]
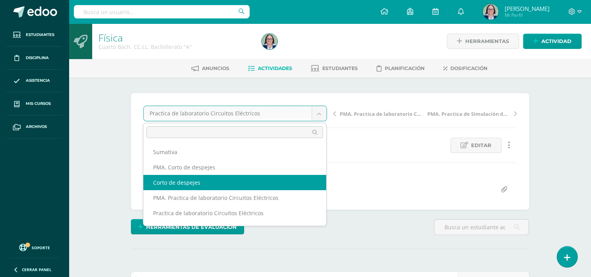
select select "/dashboard/teacher/grade-activity/262072/"
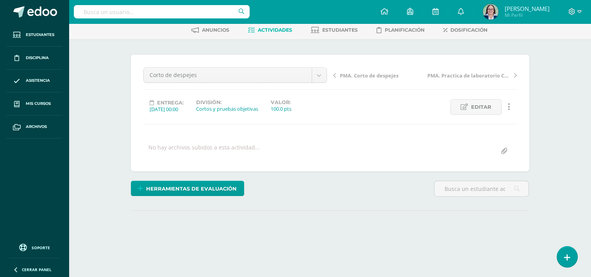
scroll to position [85, 0]
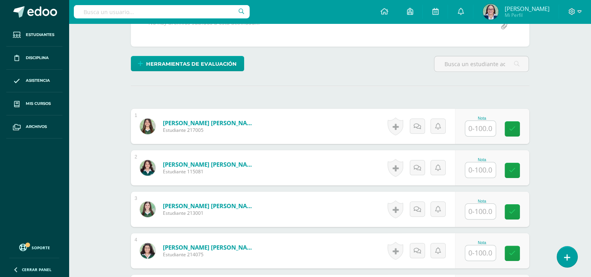
click at [482, 121] on input "text" at bounding box center [480, 128] width 30 height 15
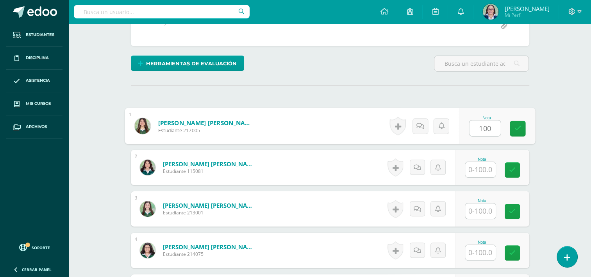
type input "100"
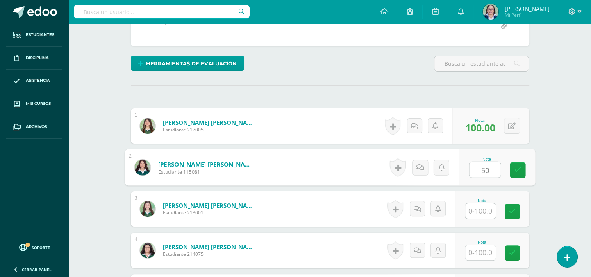
type input "50"
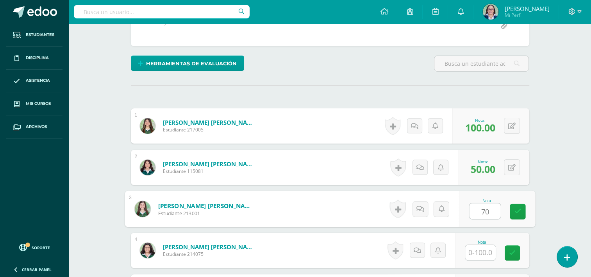
scroll to position [164, 0]
type input "70"
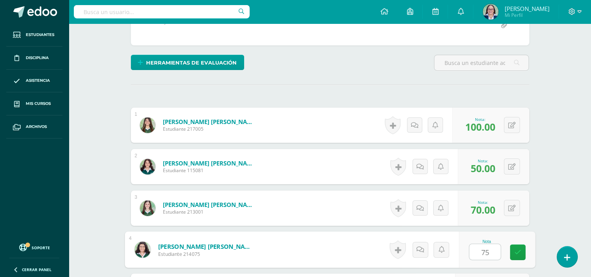
type input "75"
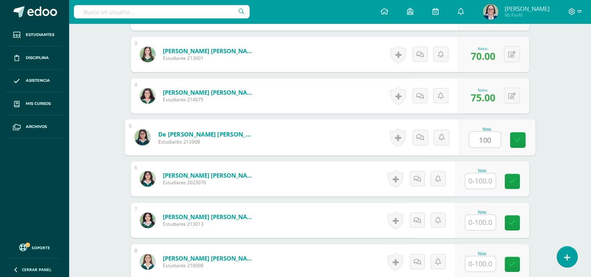
type input "100"
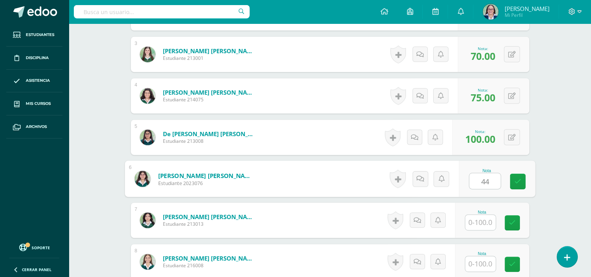
type input "44"
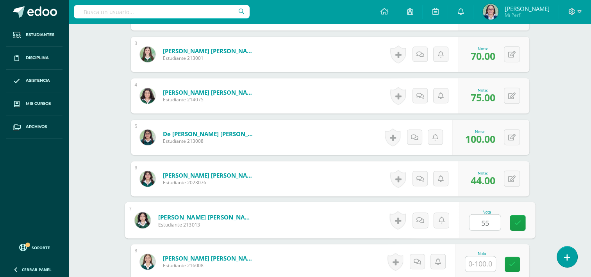
type input "55"
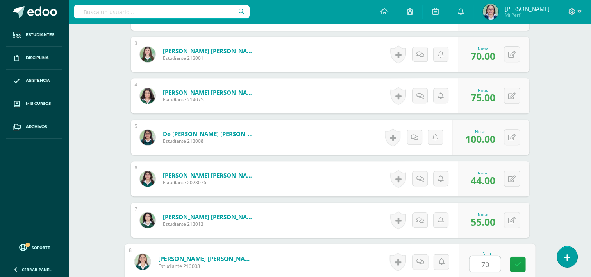
type input "70"
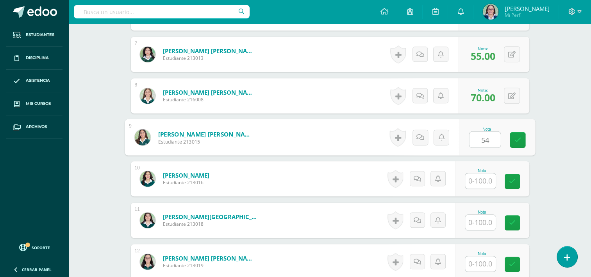
type input "54"
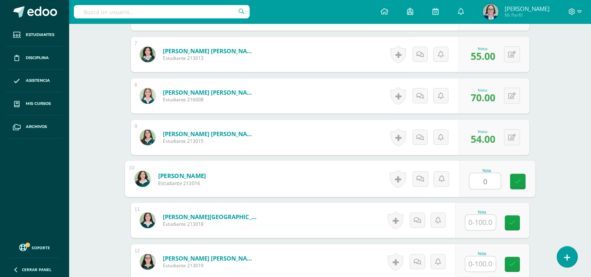
type input "0"
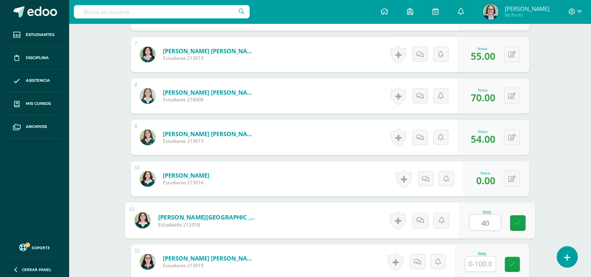
type input "40"
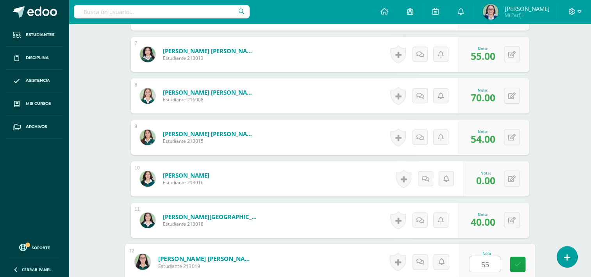
type input "55"
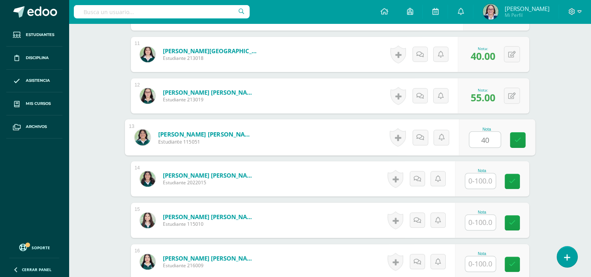
type input "40"
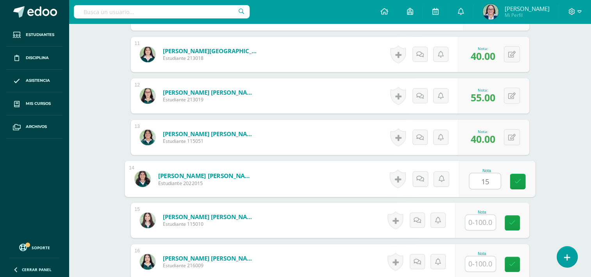
type input "15"
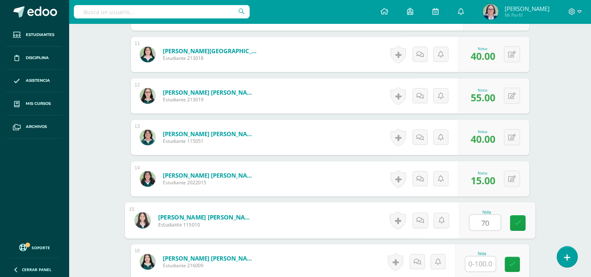
type input "70"
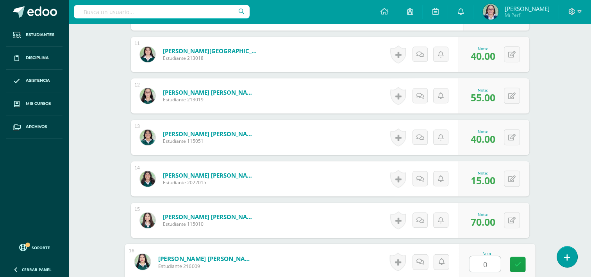
type input "0"
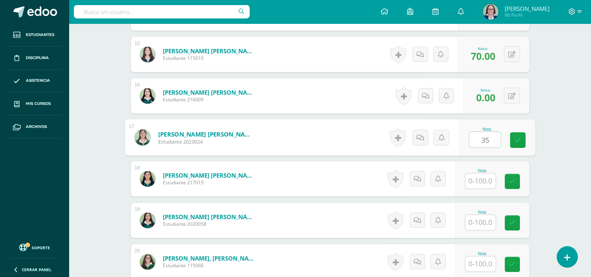
type input "35"
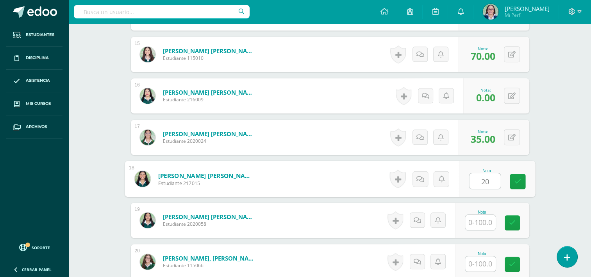
type input "20"
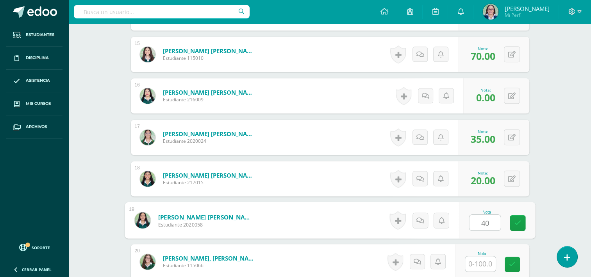
type input "40"
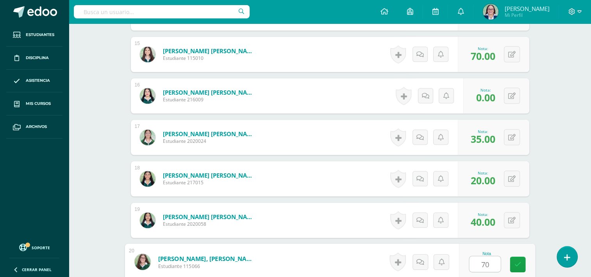
type input "70"
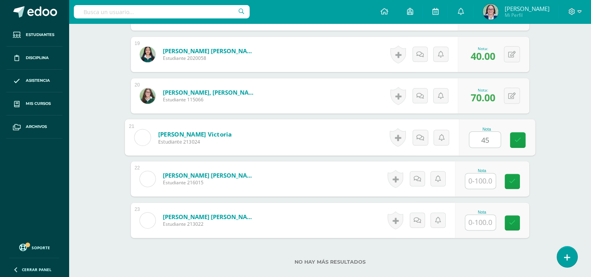
type input "45"
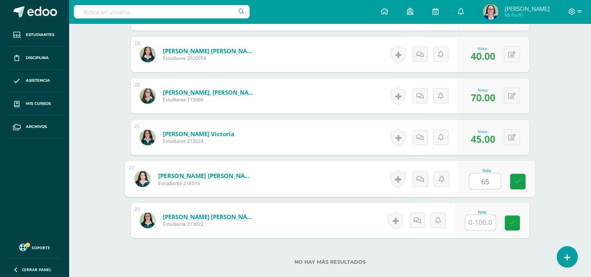
type input "65"
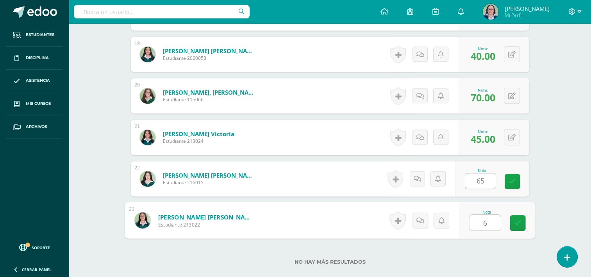
type input "65"
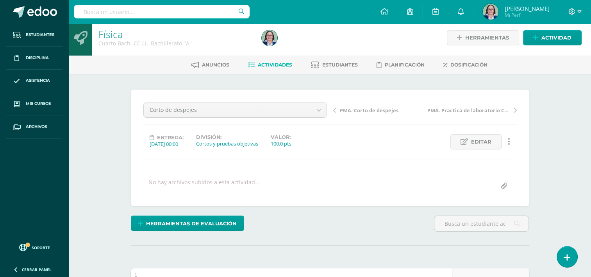
scroll to position [0, 0]
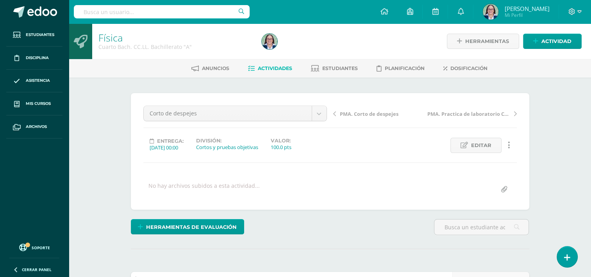
click at [361, 112] on span "PMA. Corto de despejes" at bounding box center [369, 113] width 59 height 7
